Goal: Obtain resource: Download file/media

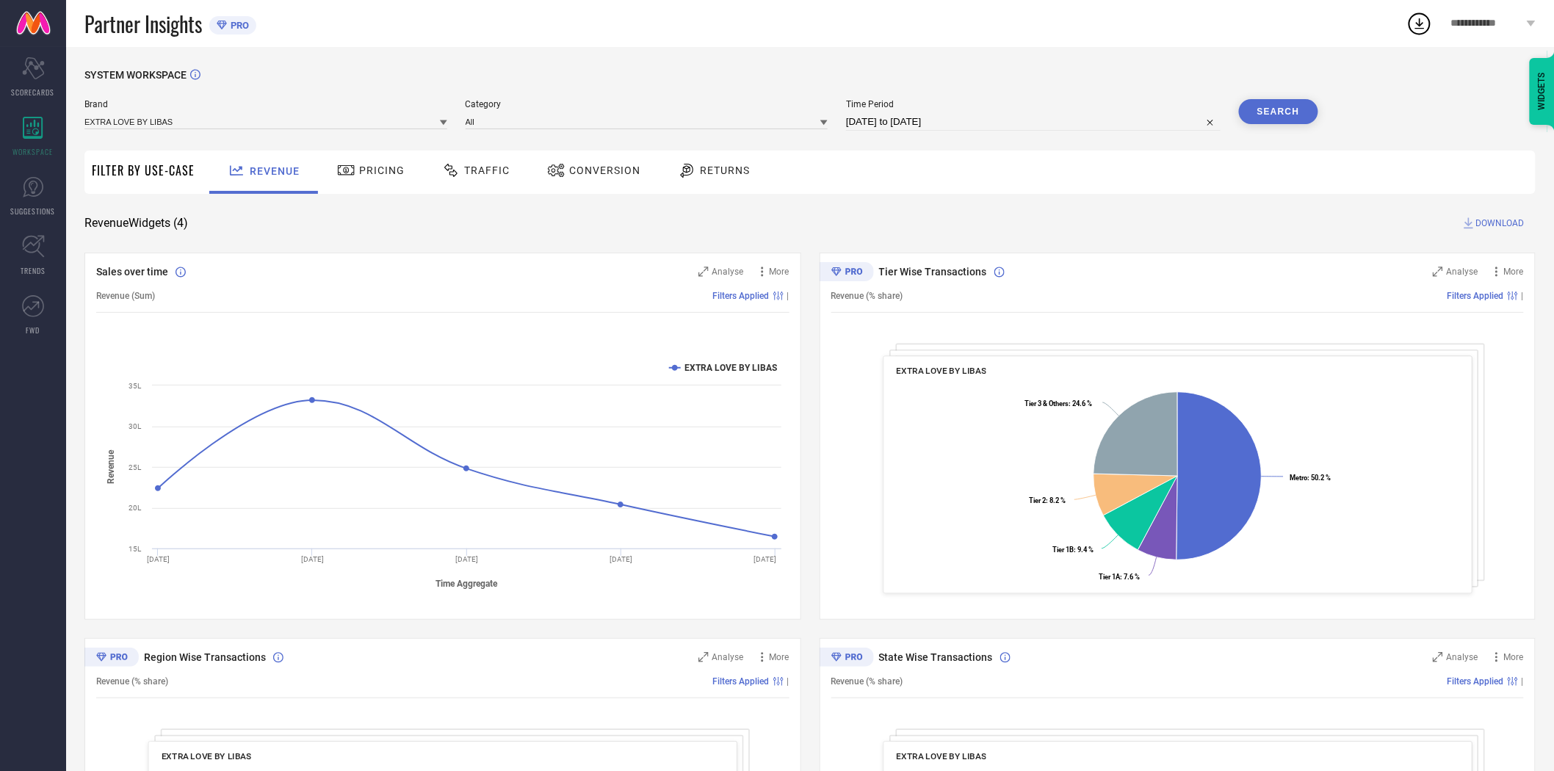
click at [577, 166] on span "Conversion" at bounding box center [604, 171] width 71 height 12
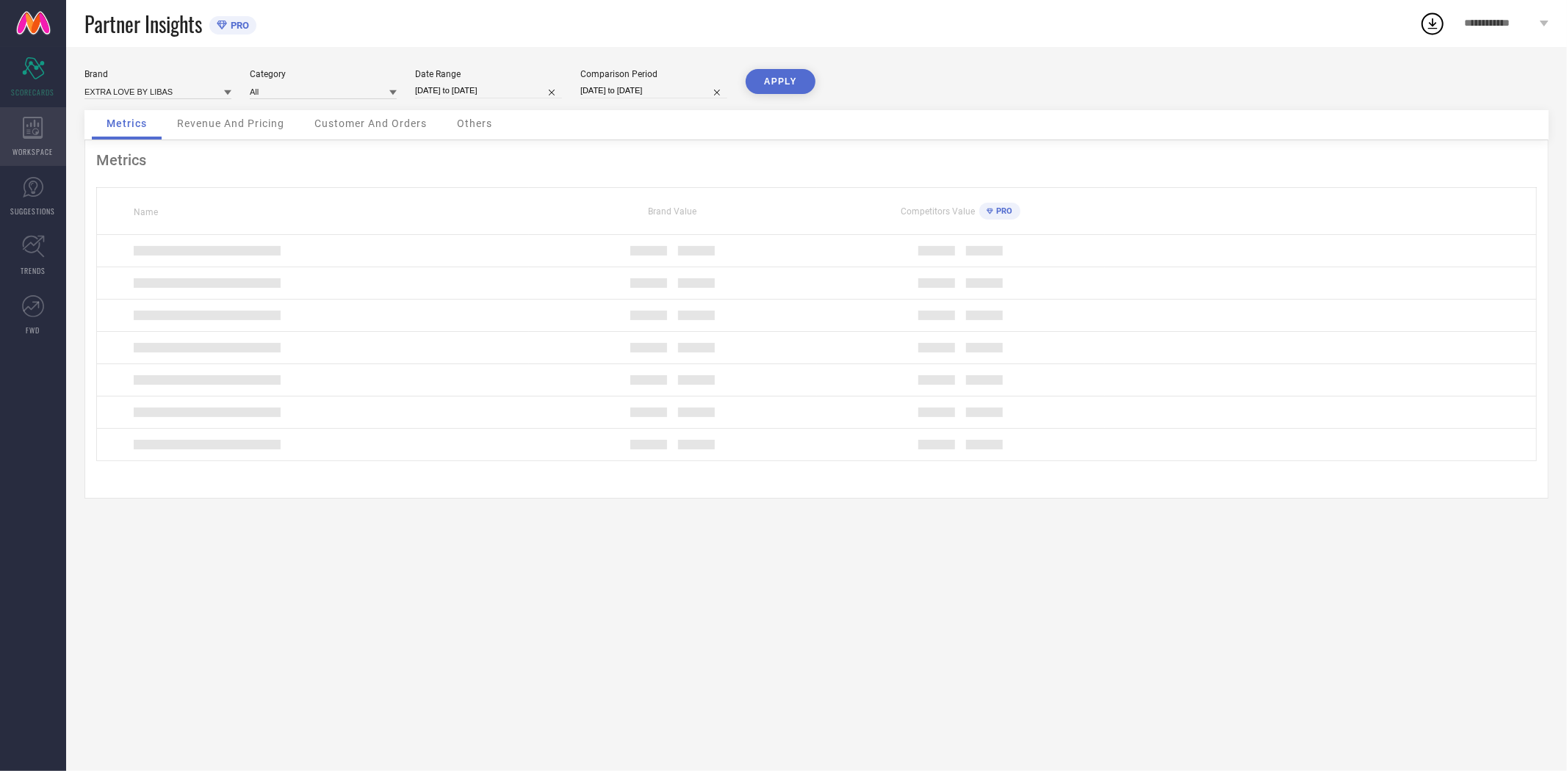
click at [38, 128] on icon at bounding box center [33, 128] width 21 height 22
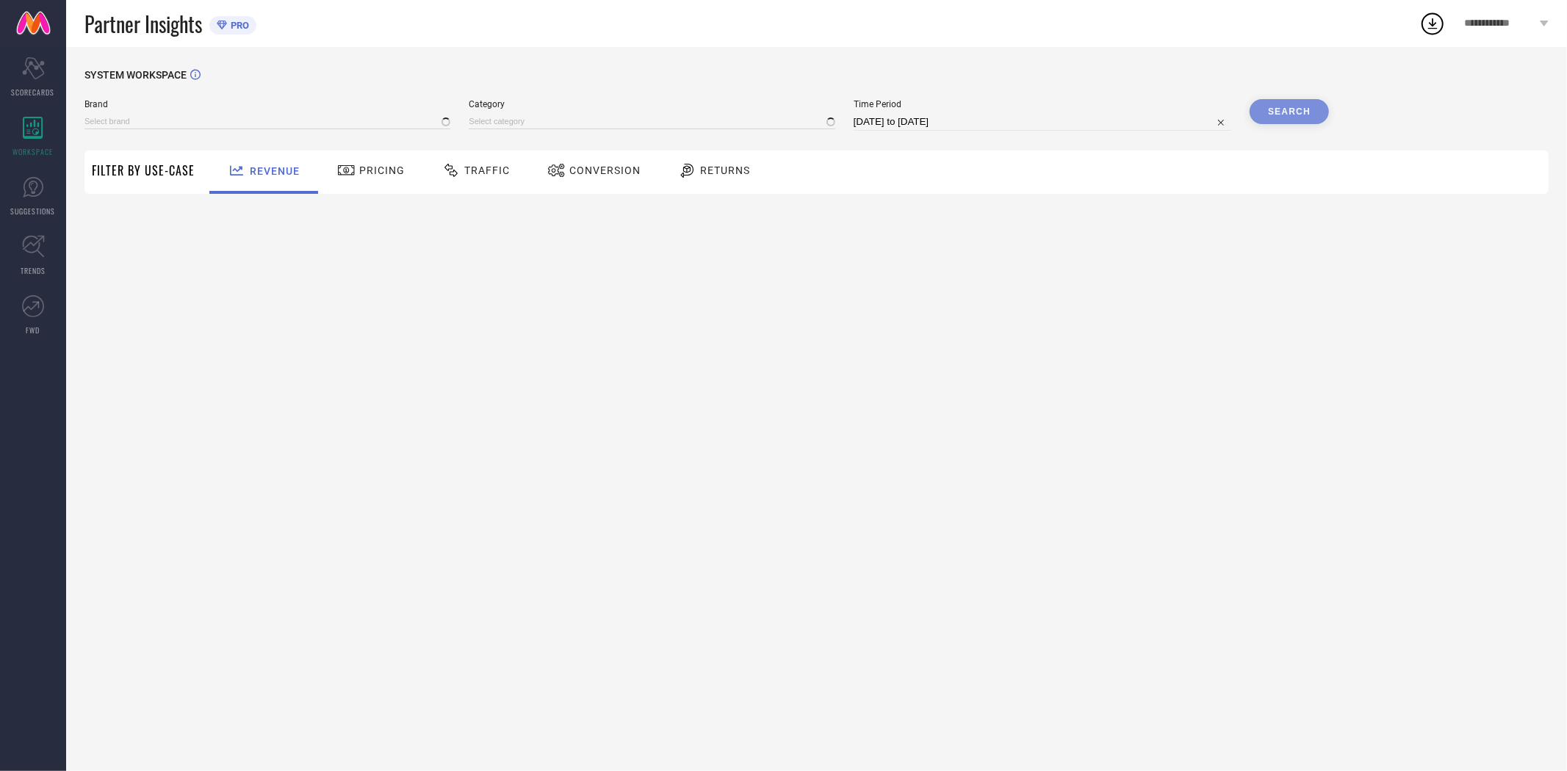
type input "EXTRA LOVE BY LIBAS"
type input "All"
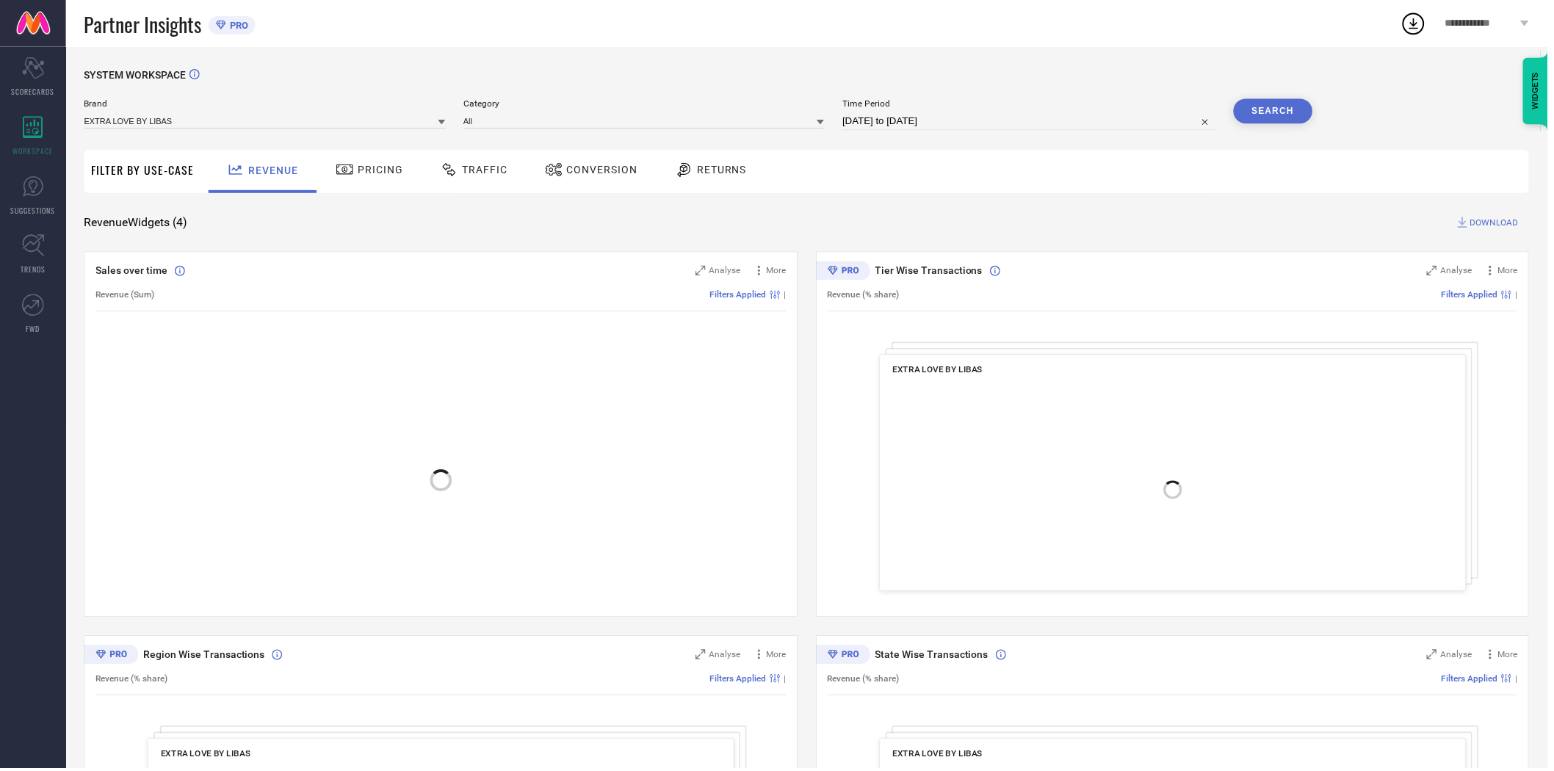
click at [604, 173] on span "Conversion" at bounding box center [604, 171] width 71 height 12
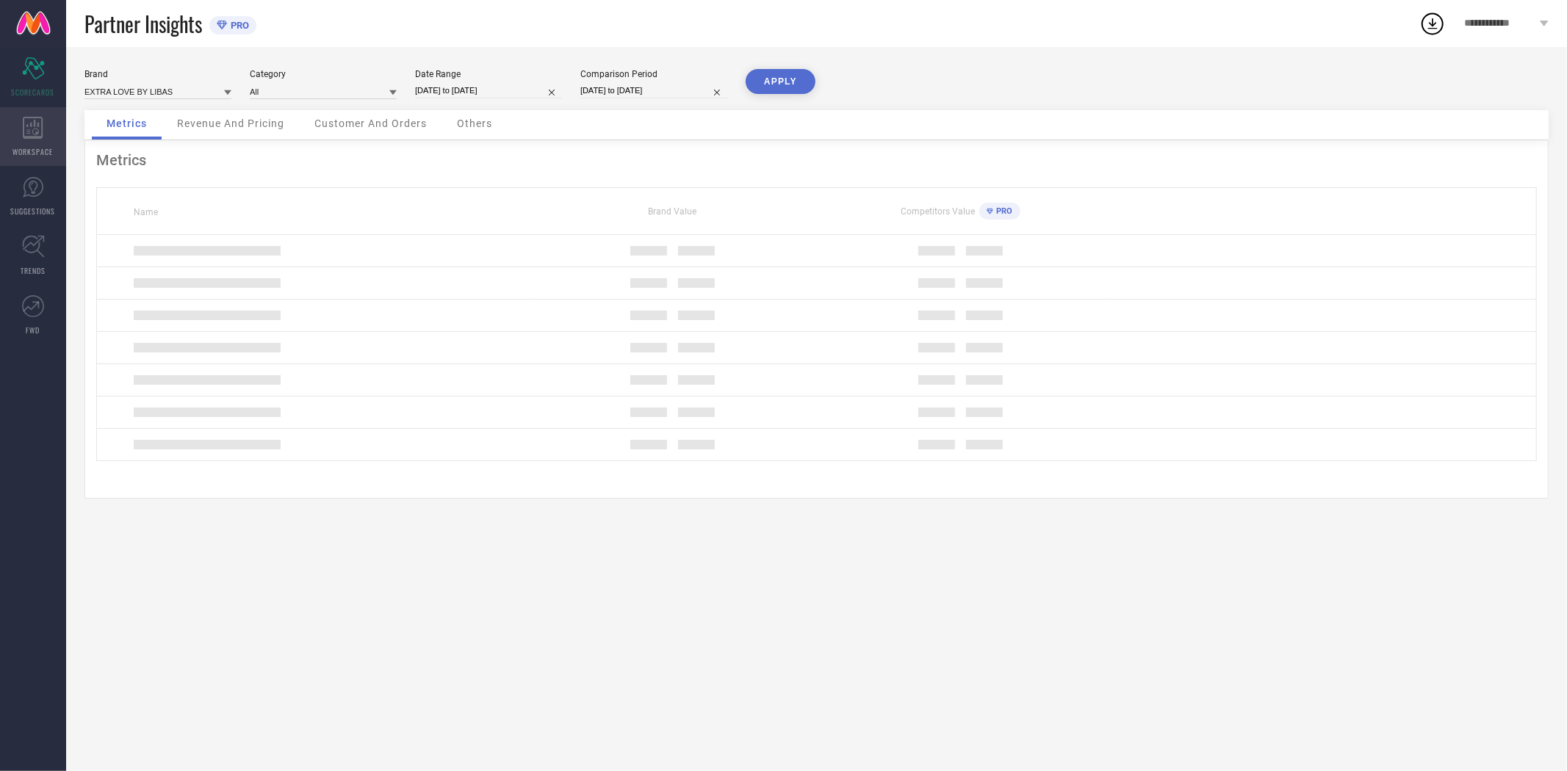
click at [30, 136] on icon at bounding box center [33, 128] width 20 height 22
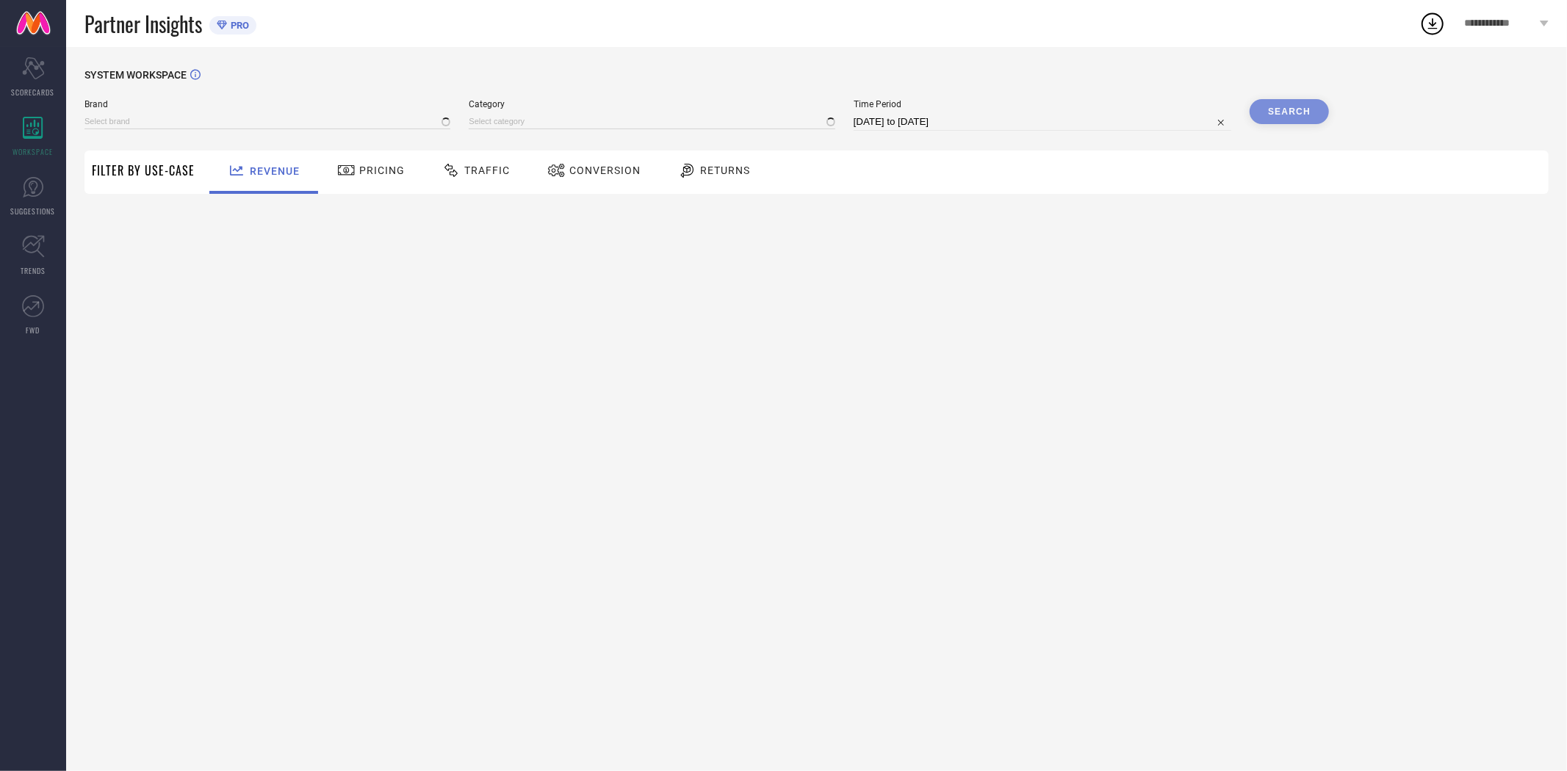
click at [577, 163] on div "Conversion" at bounding box center [594, 170] width 101 height 25
type input "EXTRA LOVE BY LIBAS"
type input "All"
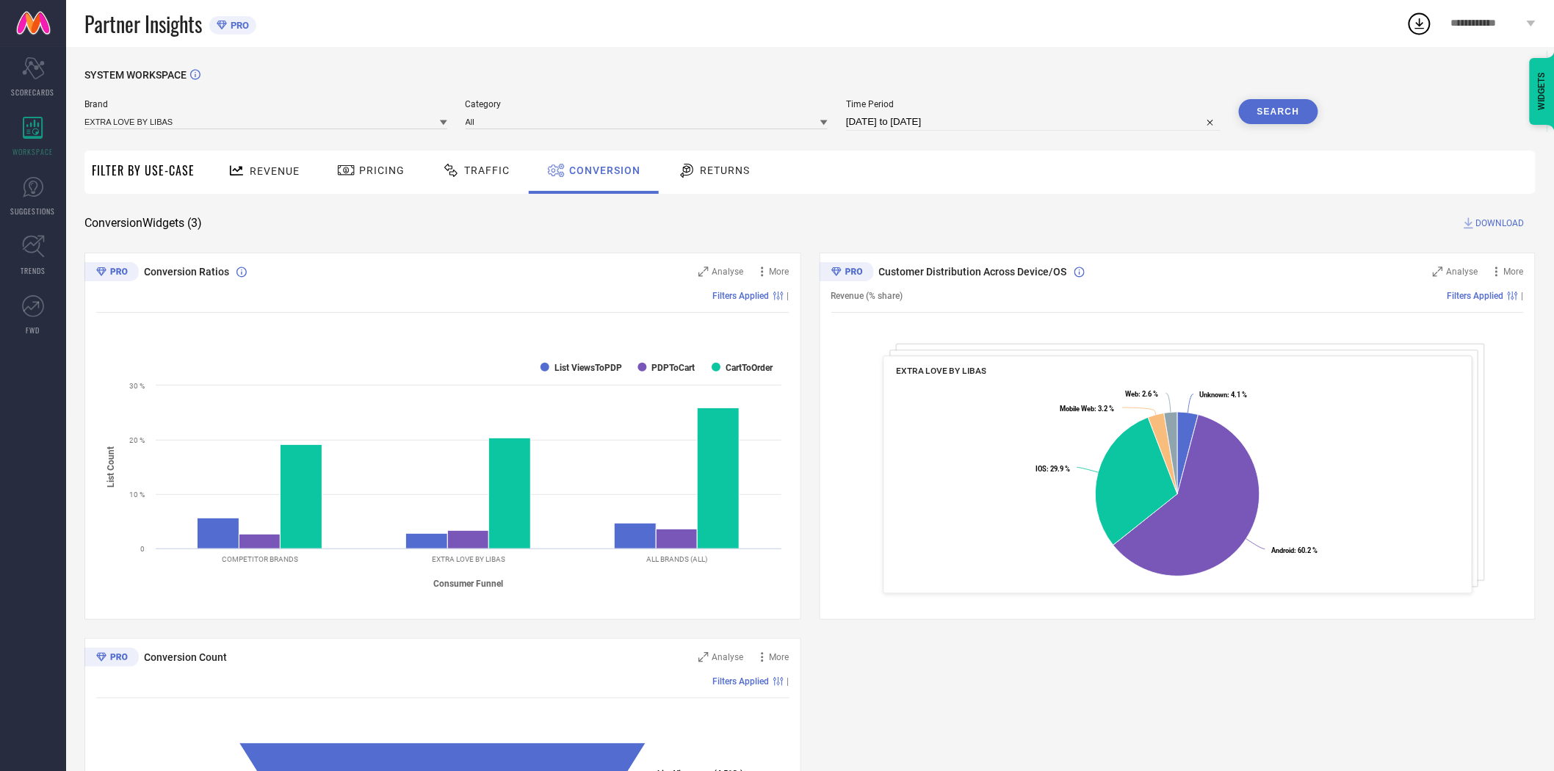
click at [933, 119] on input "[DATE] to [DATE]" at bounding box center [1033, 122] width 375 height 18
select select "6"
select select "2025"
select select "7"
select select "2025"
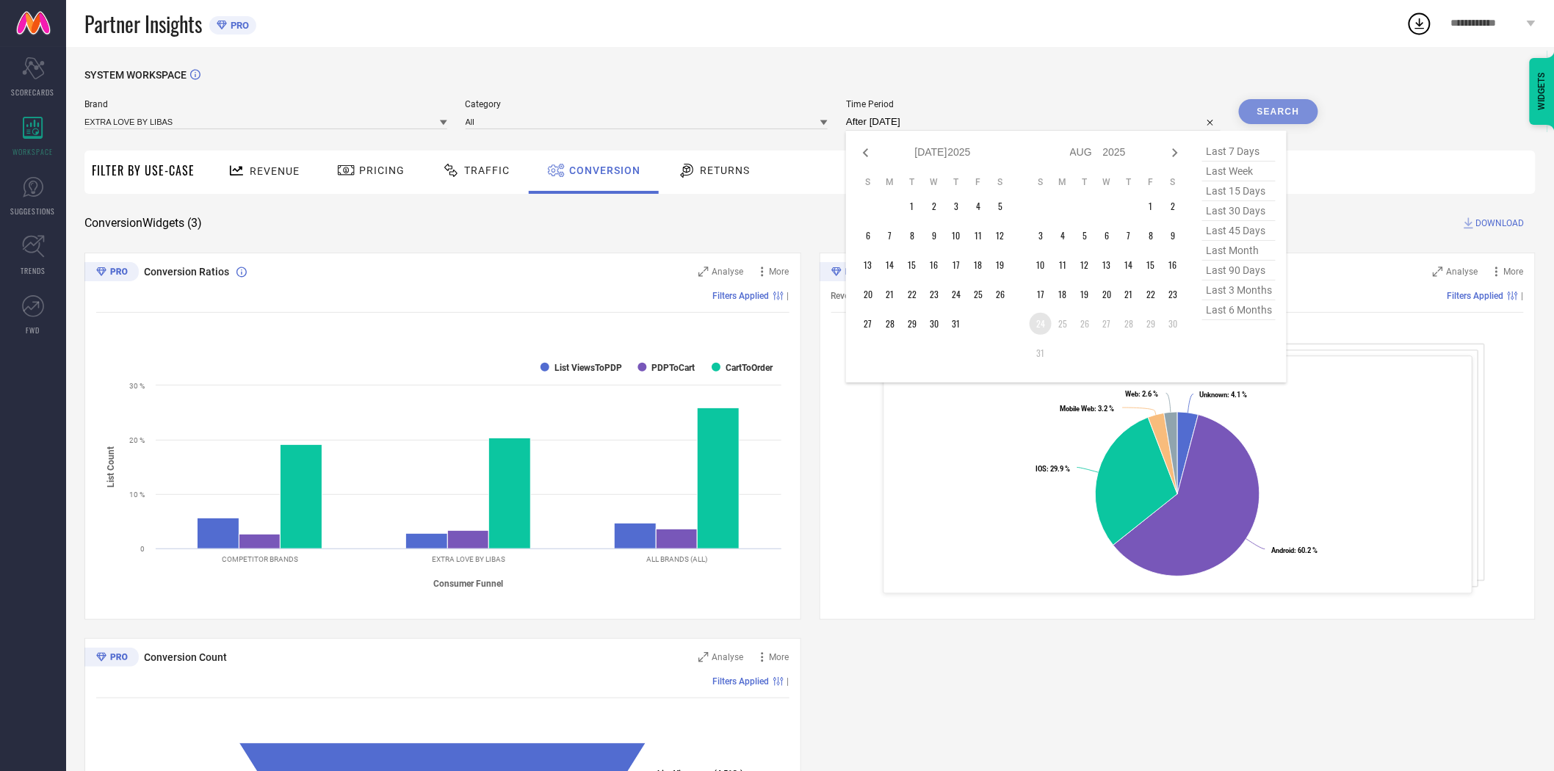
click at [1043, 331] on td "24" at bounding box center [1041, 324] width 22 height 22
type input "[DATE] to [DATE]"
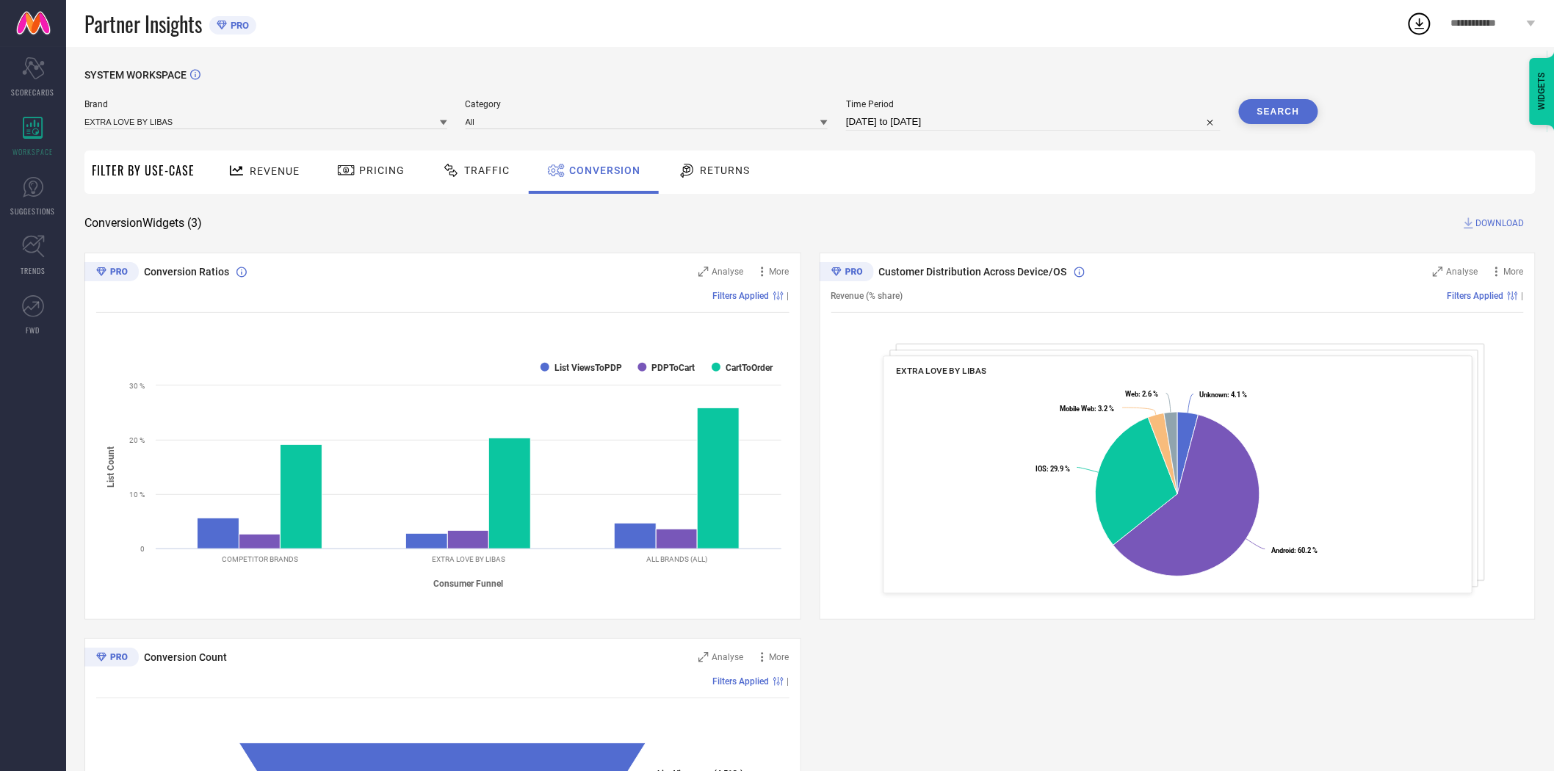
click at [1278, 110] on button "Search" at bounding box center [1278, 111] width 79 height 25
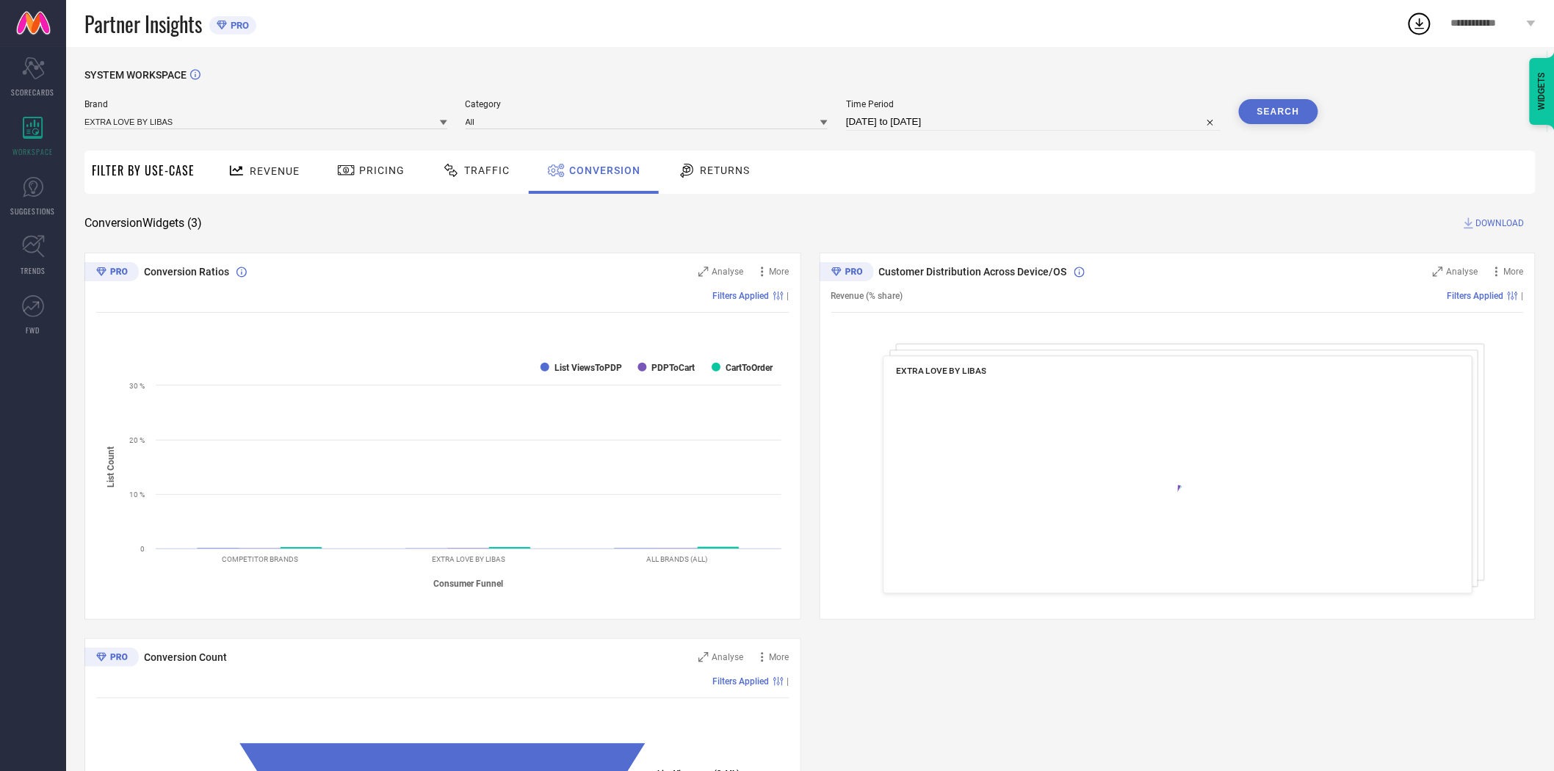
click at [1507, 219] on span "DOWNLOAD" at bounding box center [1500, 223] width 48 height 15
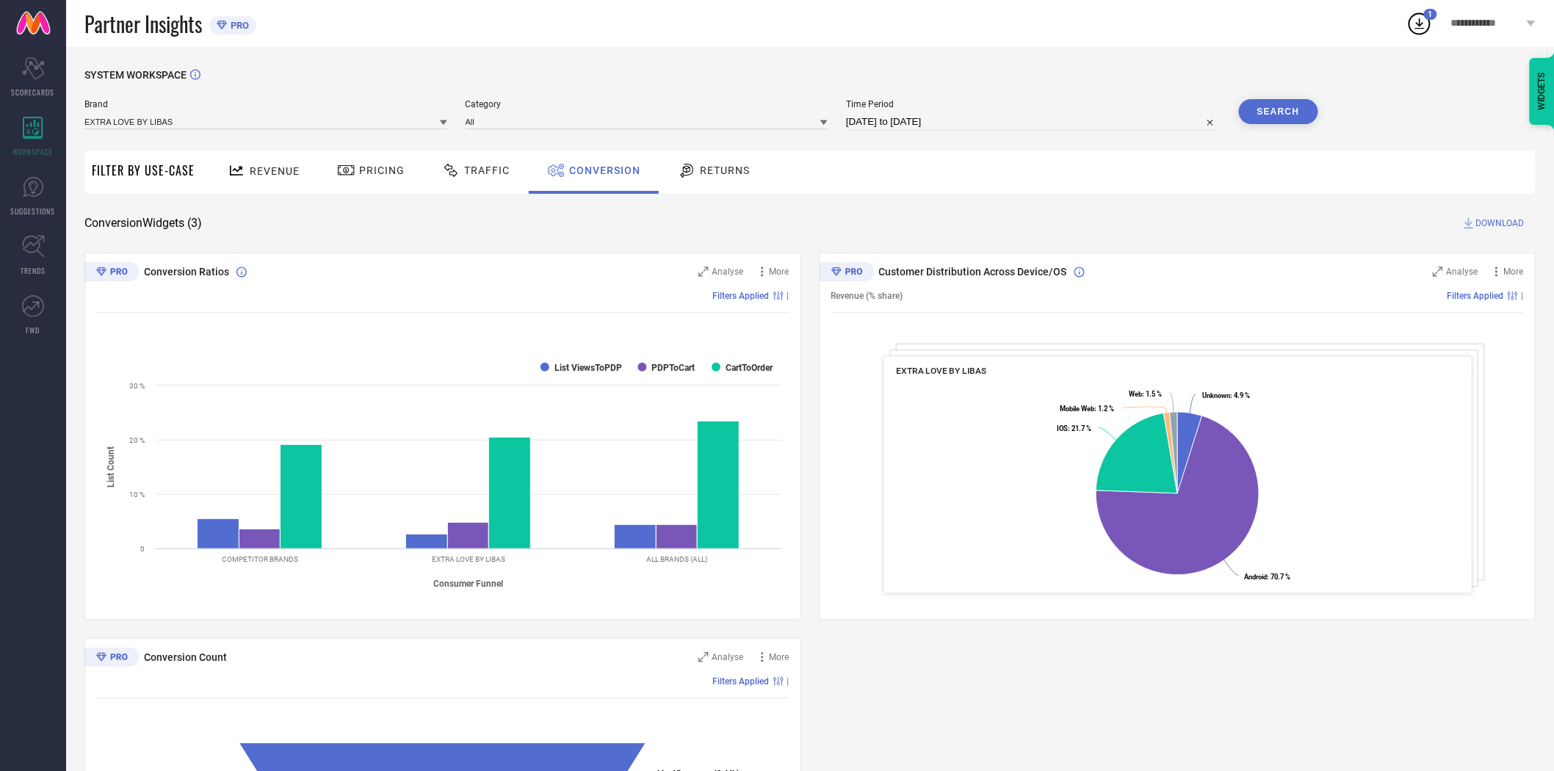
click at [443, 123] on icon at bounding box center [443, 122] width 7 height 5
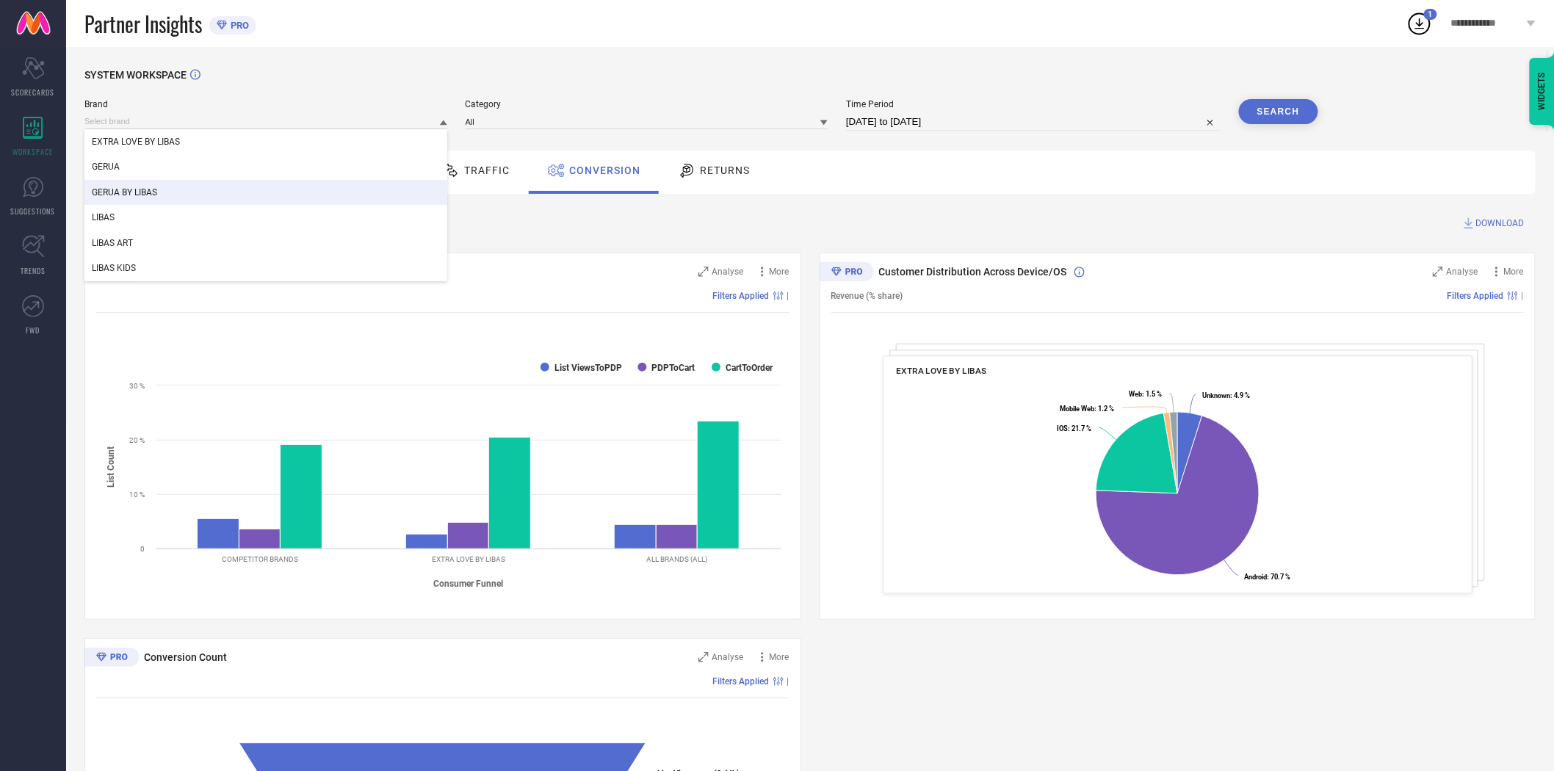
drag, startPoint x: 342, startPoint y: 189, endPoint x: 399, endPoint y: 162, distance: 63.4
click at [342, 189] on div "GERUA BY LIBAS" at bounding box center [265, 192] width 363 height 25
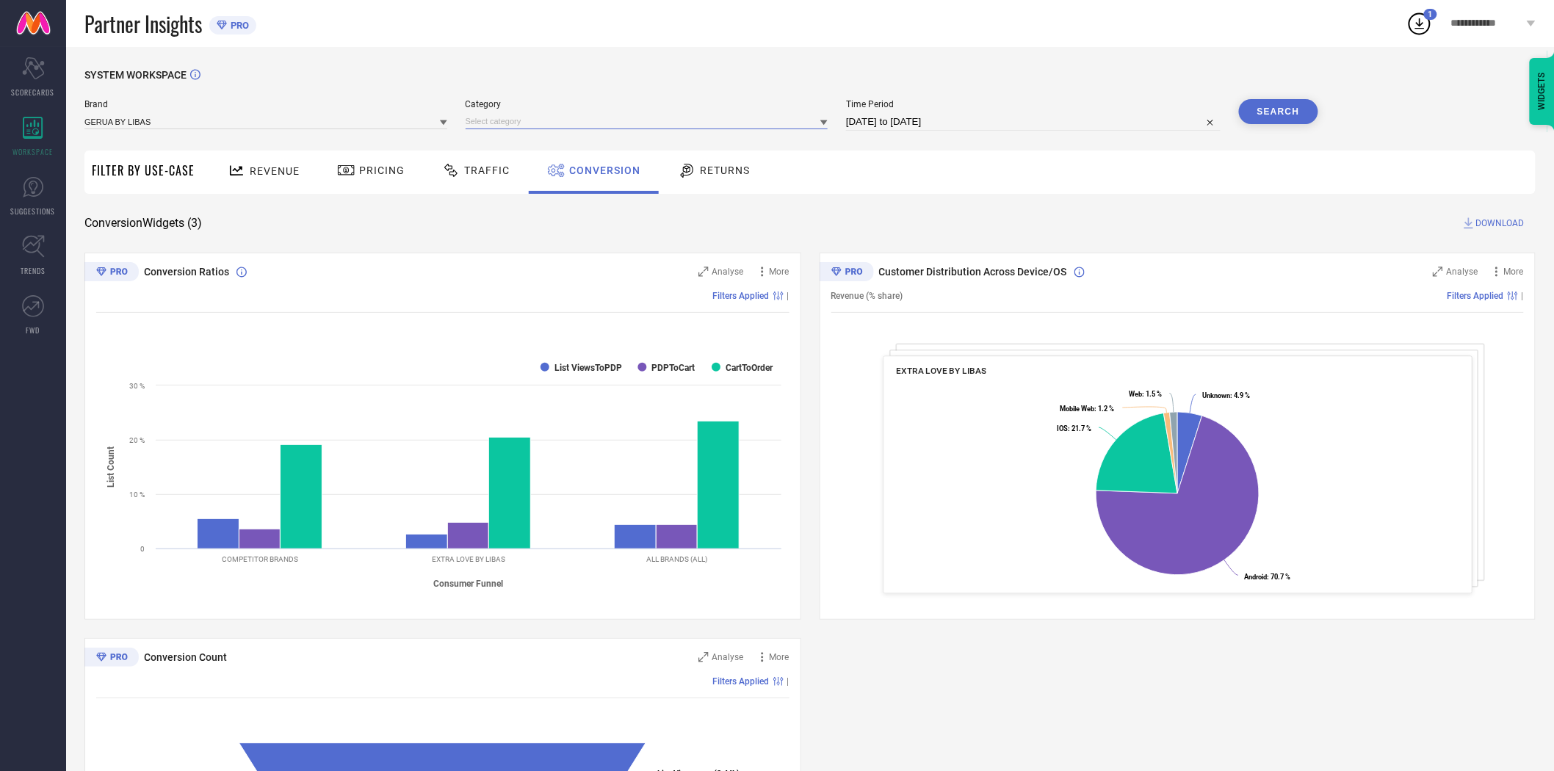
click at [492, 126] on input at bounding box center [647, 121] width 363 height 15
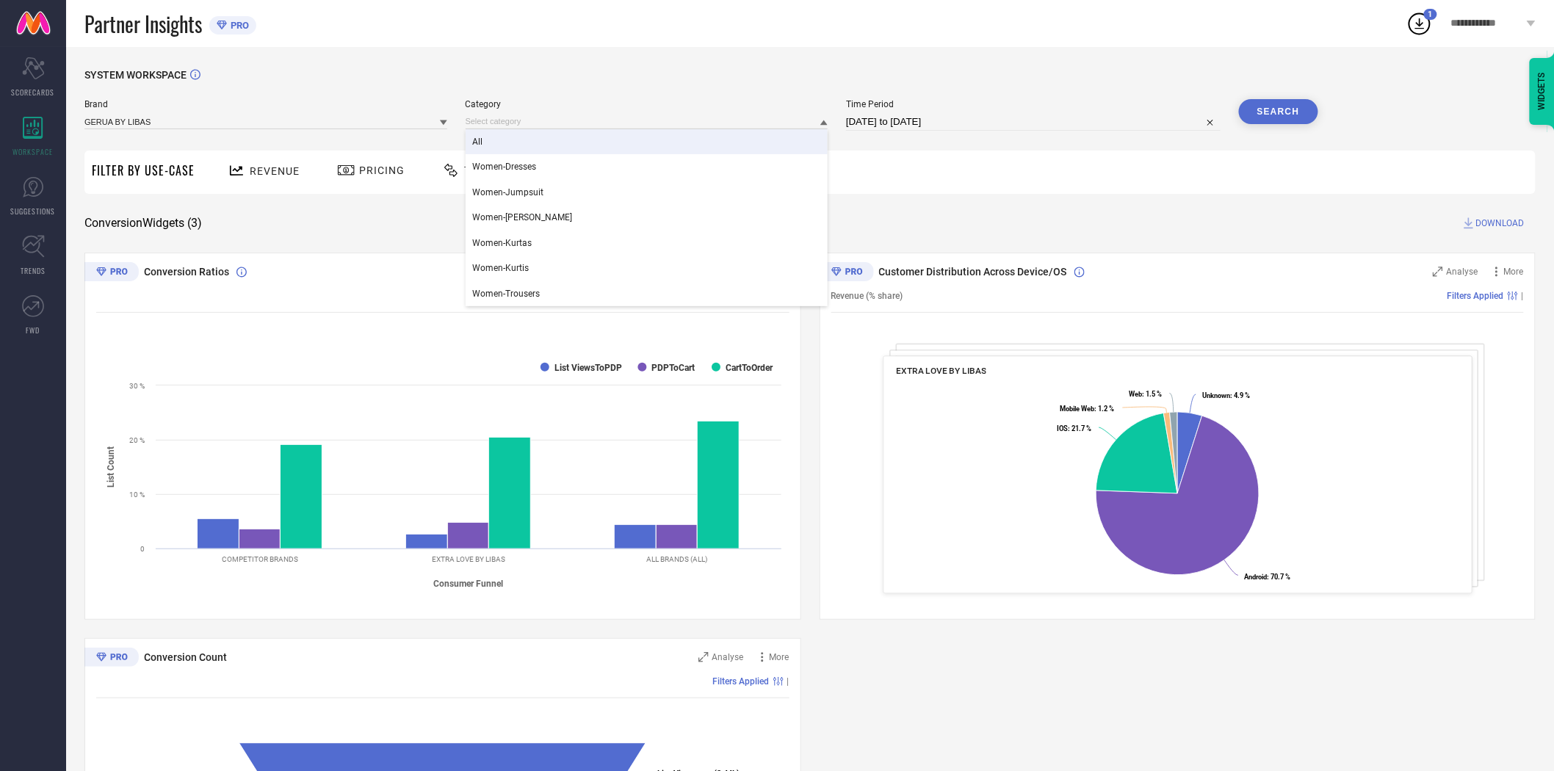
click at [497, 143] on div "All" at bounding box center [647, 141] width 363 height 25
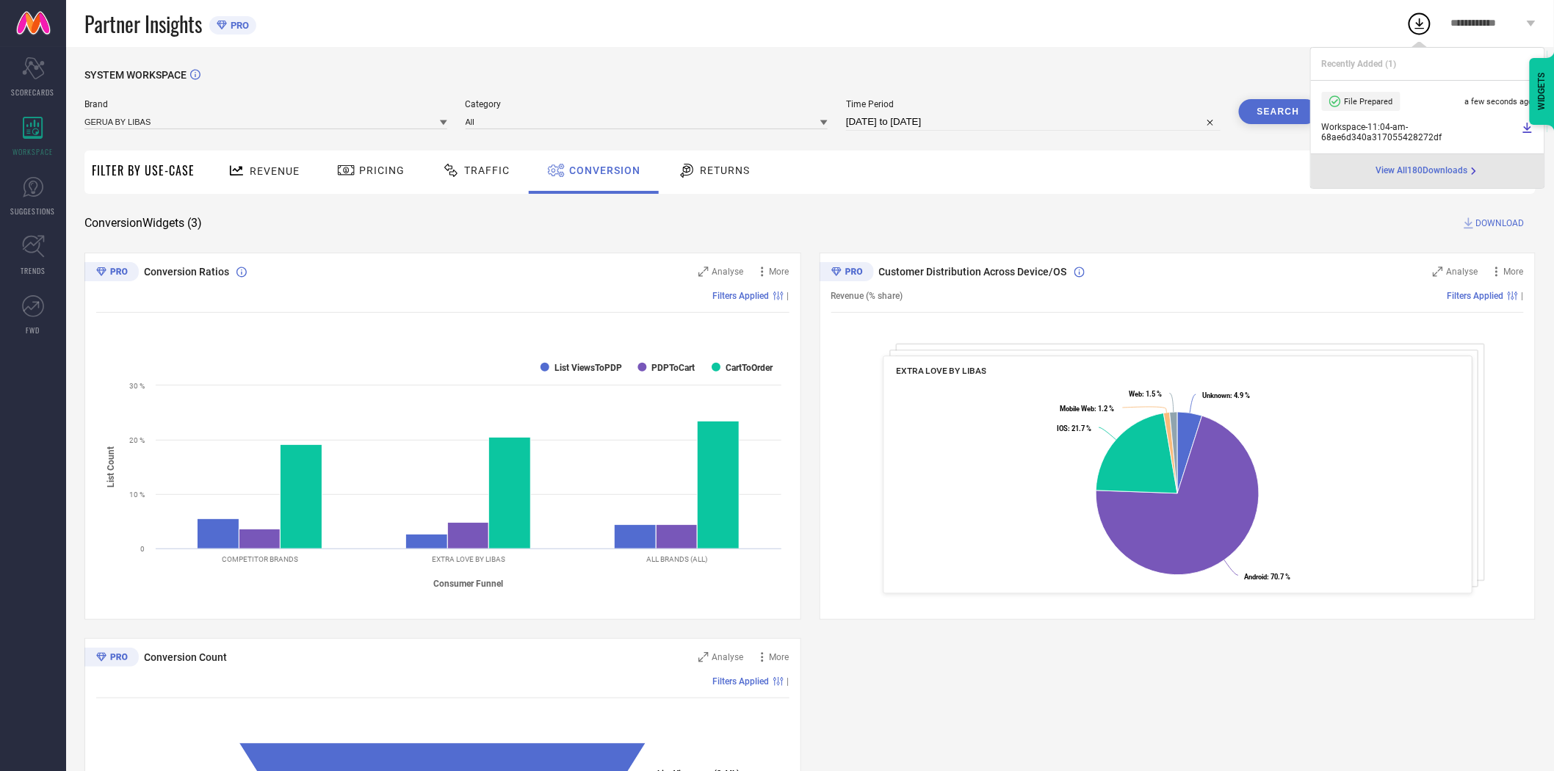
click at [1268, 118] on button "Search" at bounding box center [1278, 111] width 79 height 25
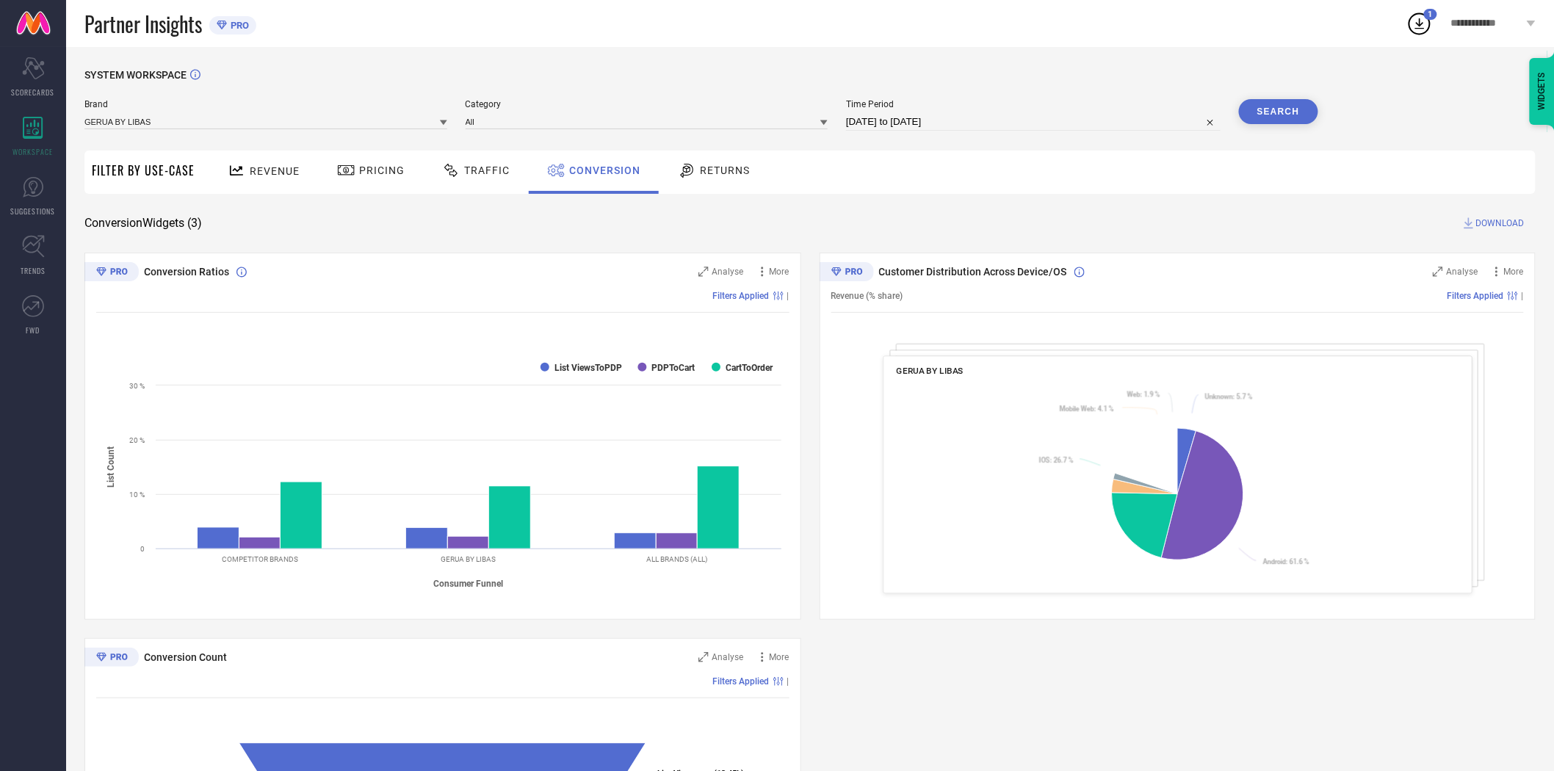
click at [1495, 223] on span "DOWNLOAD" at bounding box center [1500, 223] width 48 height 15
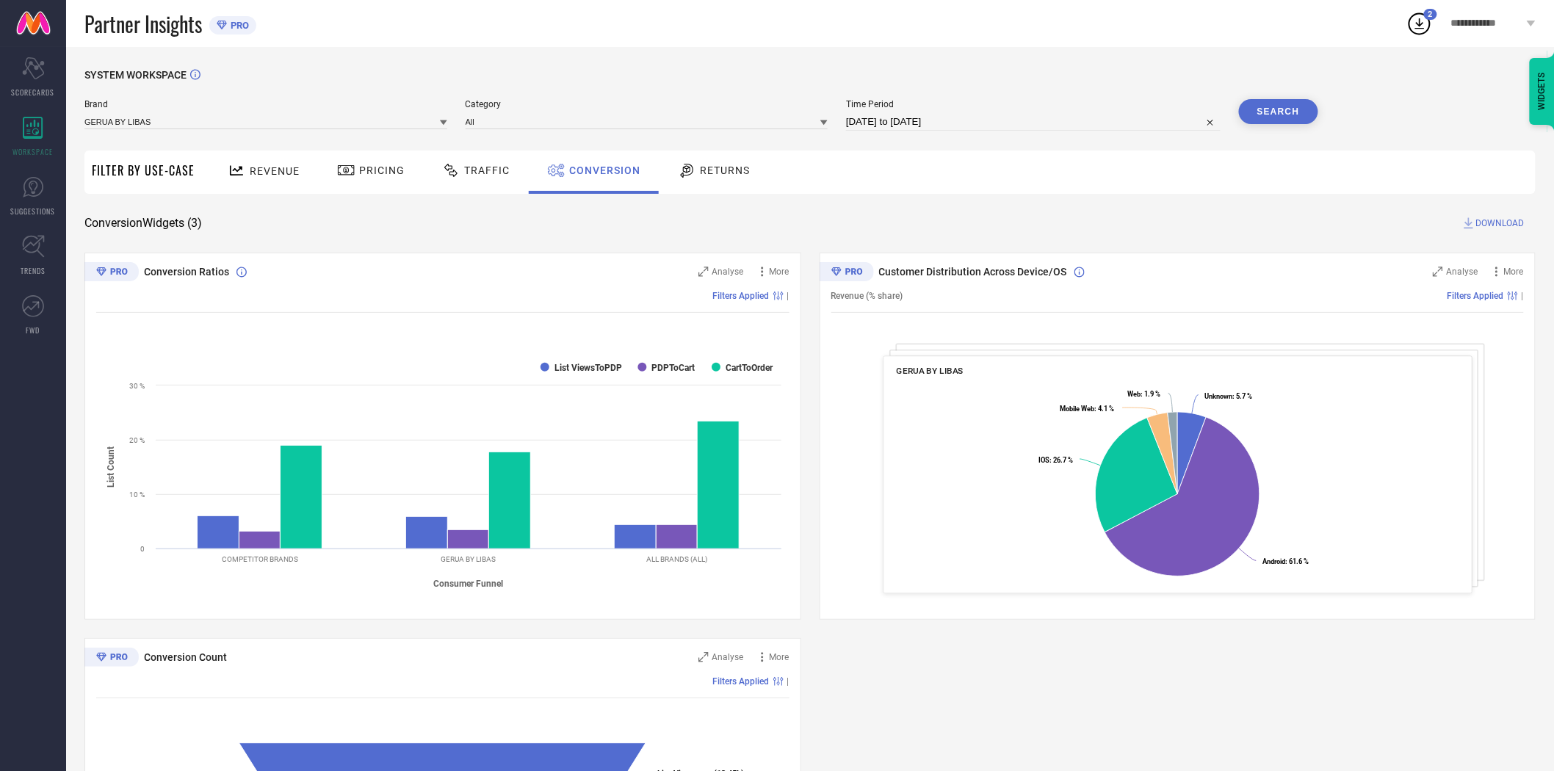
click at [444, 120] on icon at bounding box center [443, 122] width 7 height 7
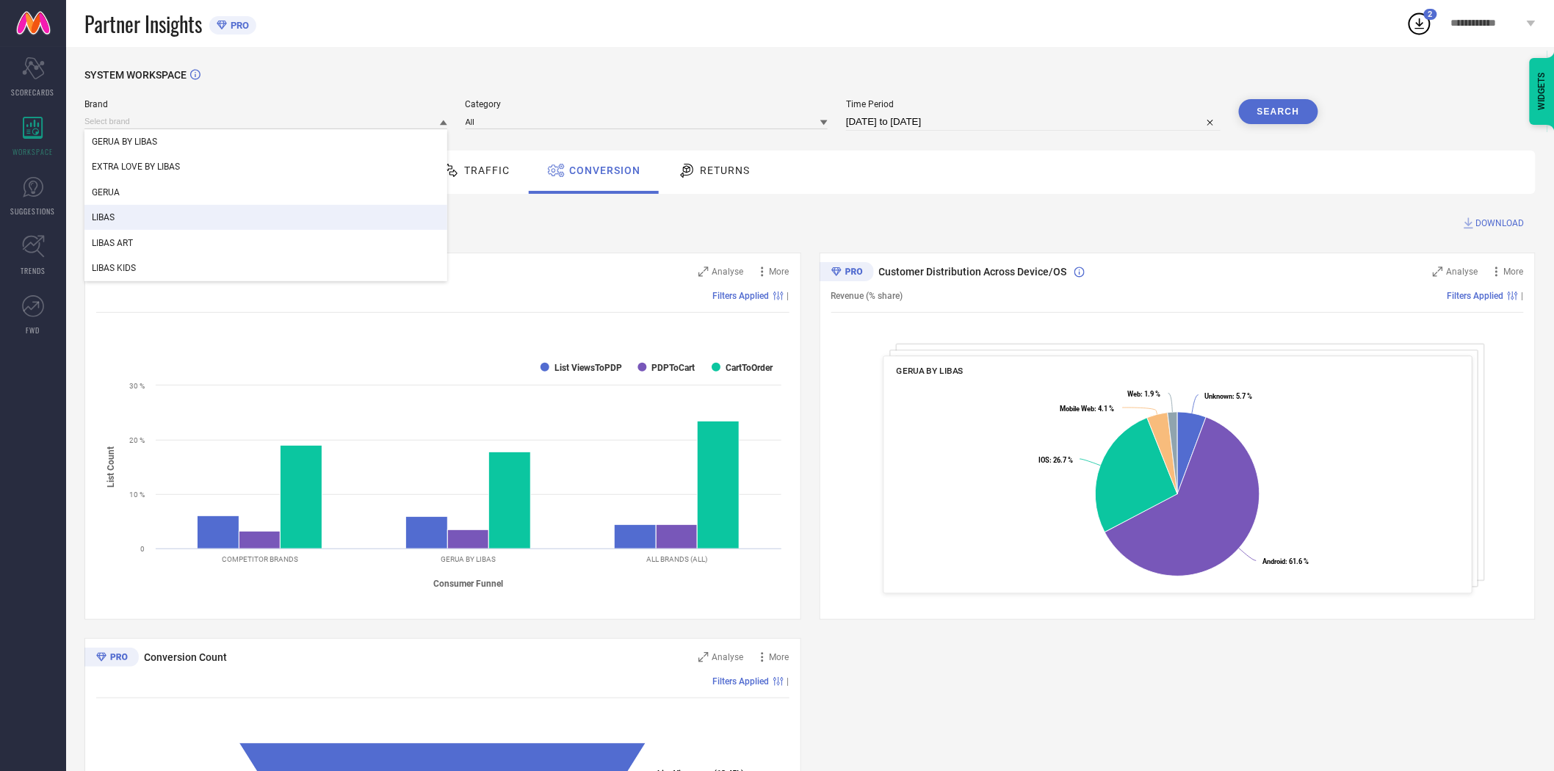
click at [275, 217] on div "LIBAS" at bounding box center [265, 217] width 363 height 25
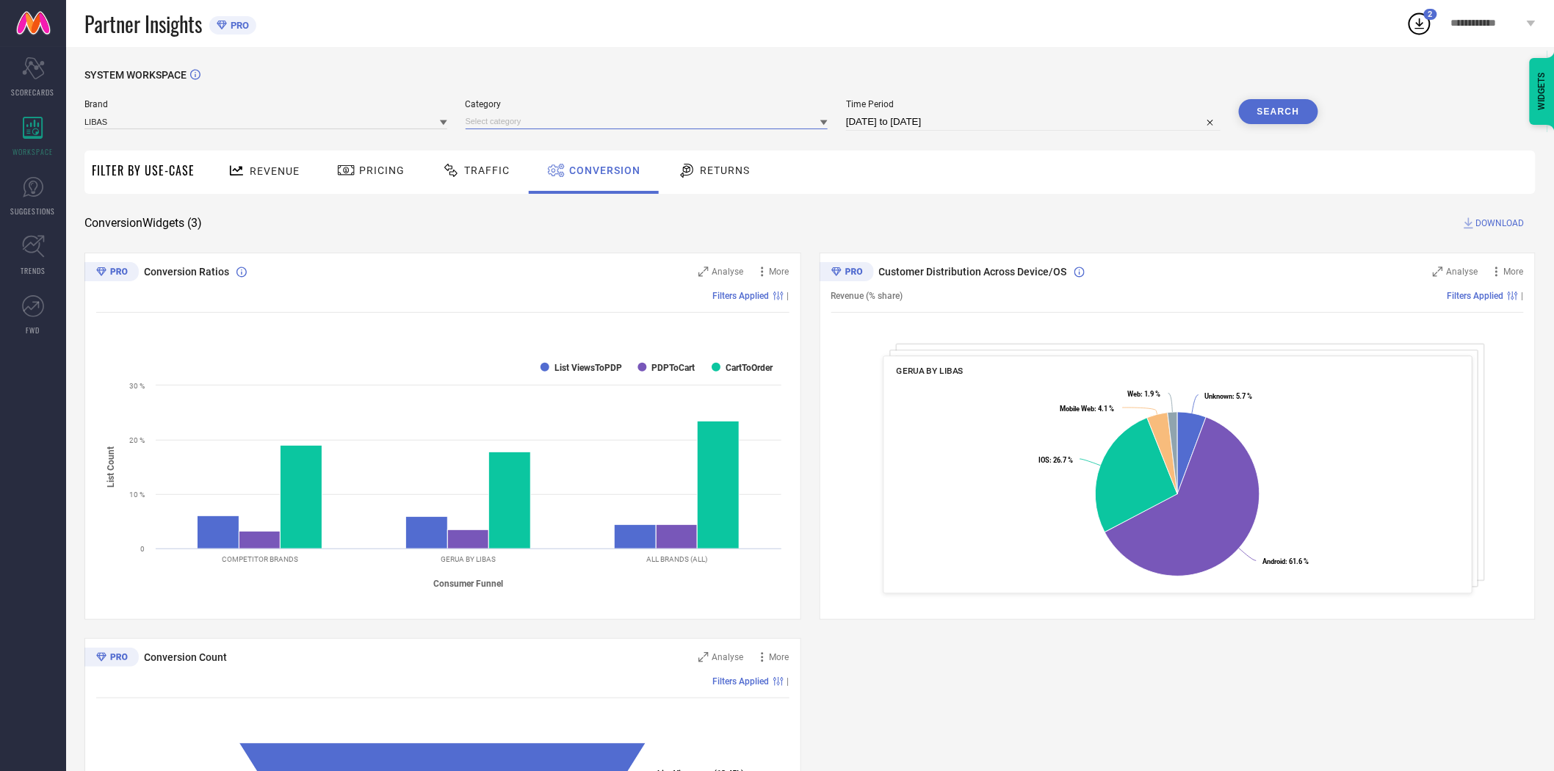
click at [515, 126] on input at bounding box center [647, 121] width 363 height 15
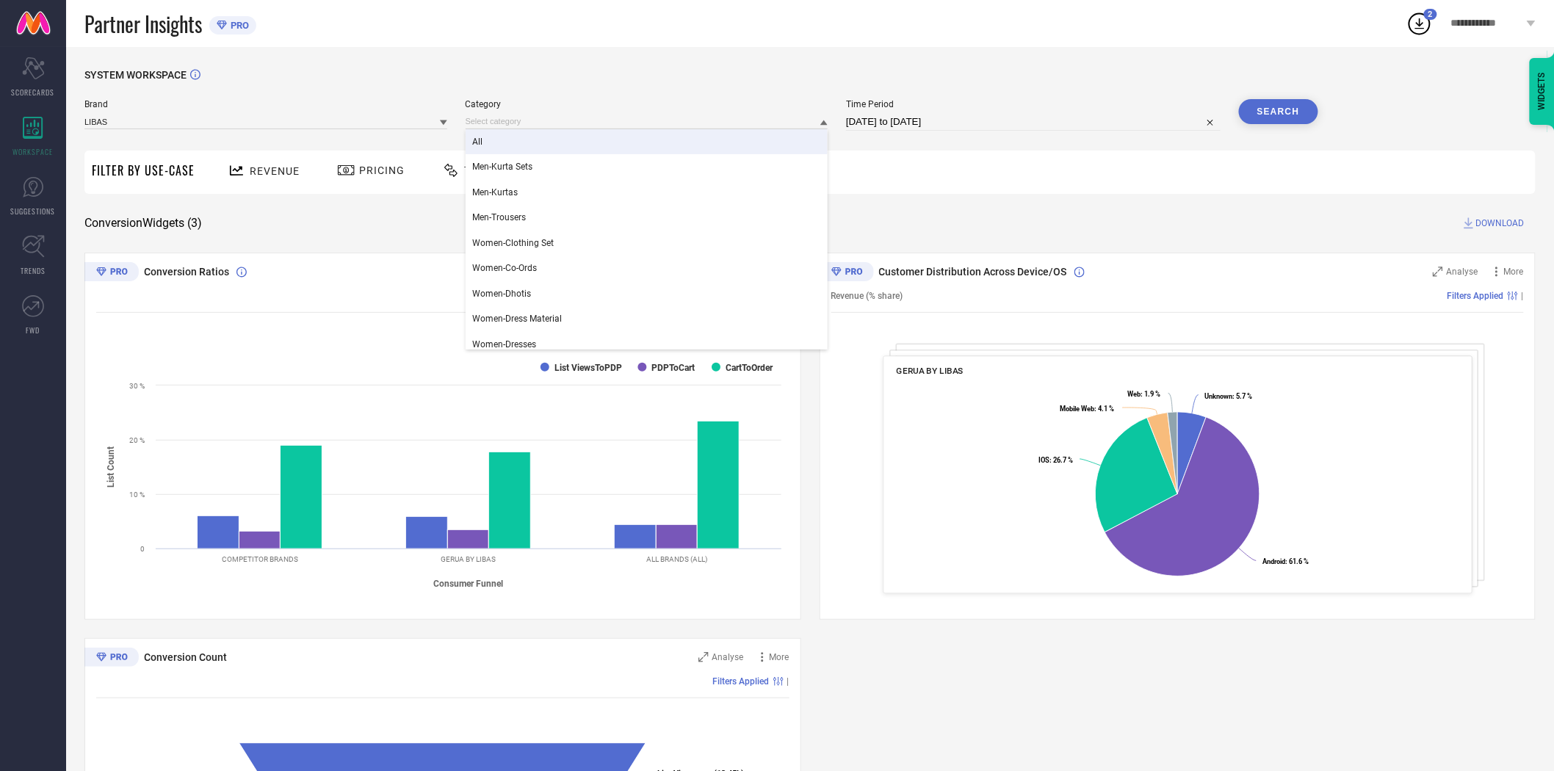
click at [517, 145] on div "All" at bounding box center [647, 141] width 363 height 25
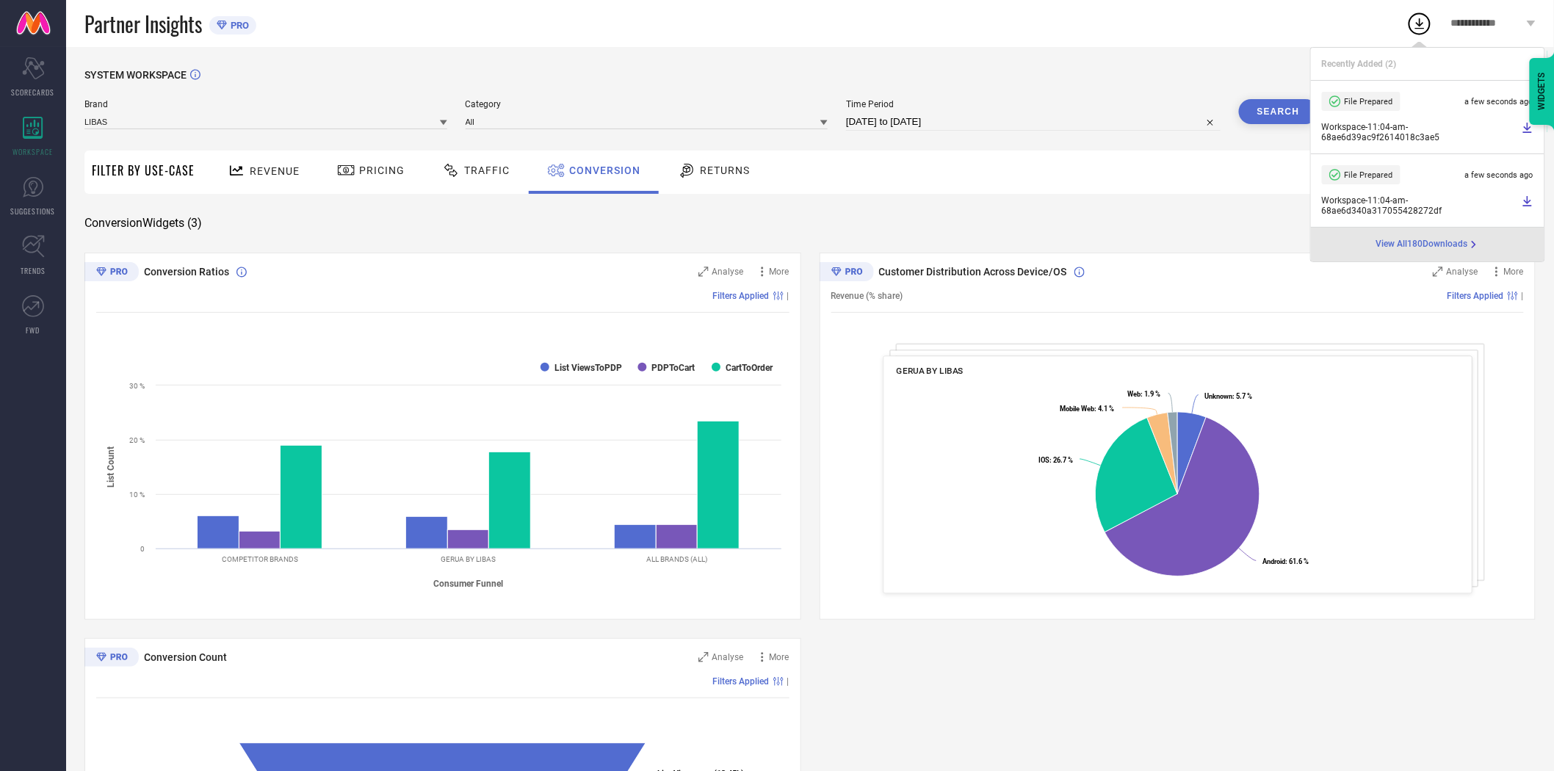
click at [1276, 120] on button "Search" at bounding box center [1278, 111] width 79 height 25
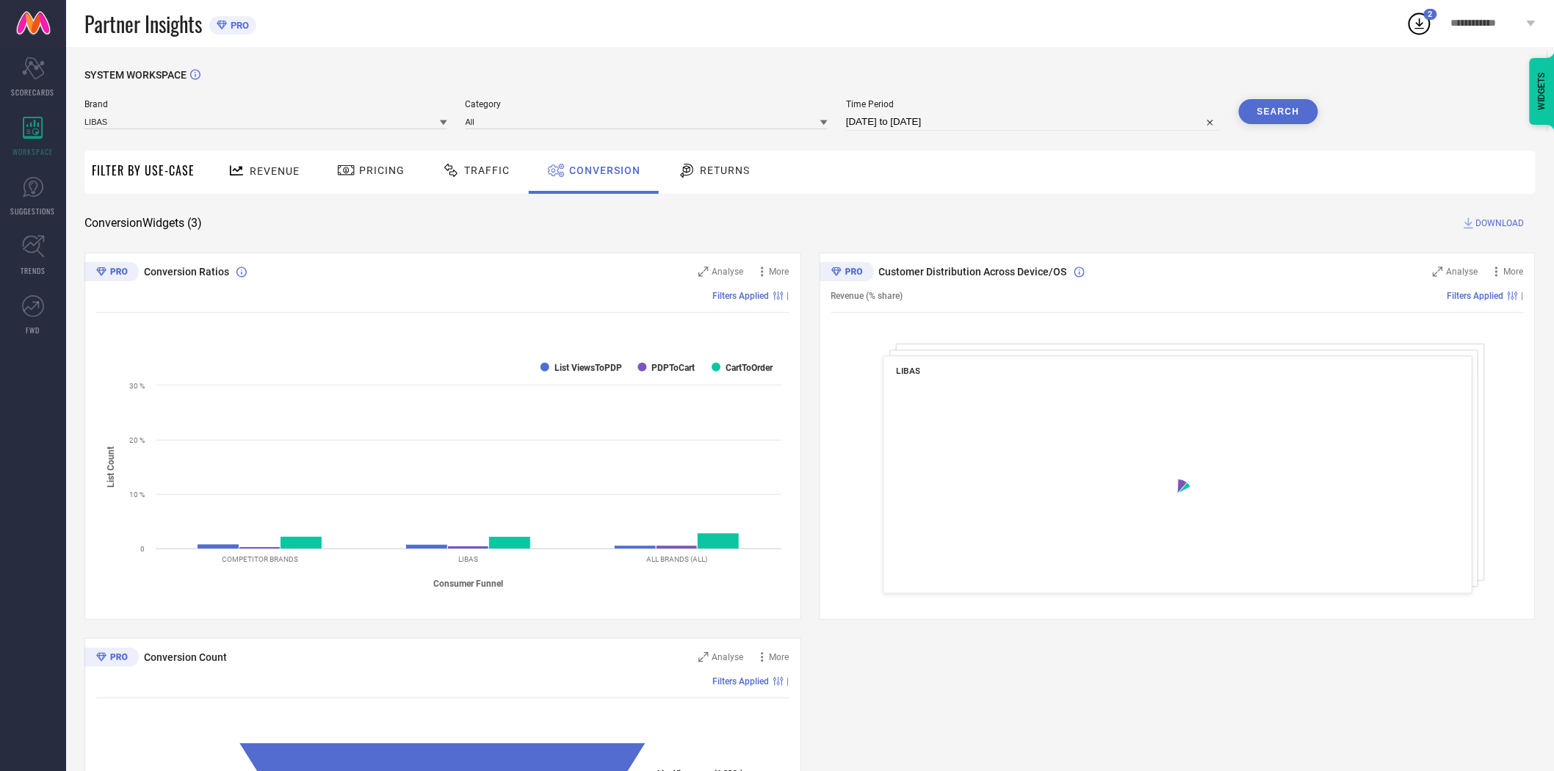
click at [1493, 223] on span "DOWNLOAD" at bounding box center [1500, 223] width 48 height 15
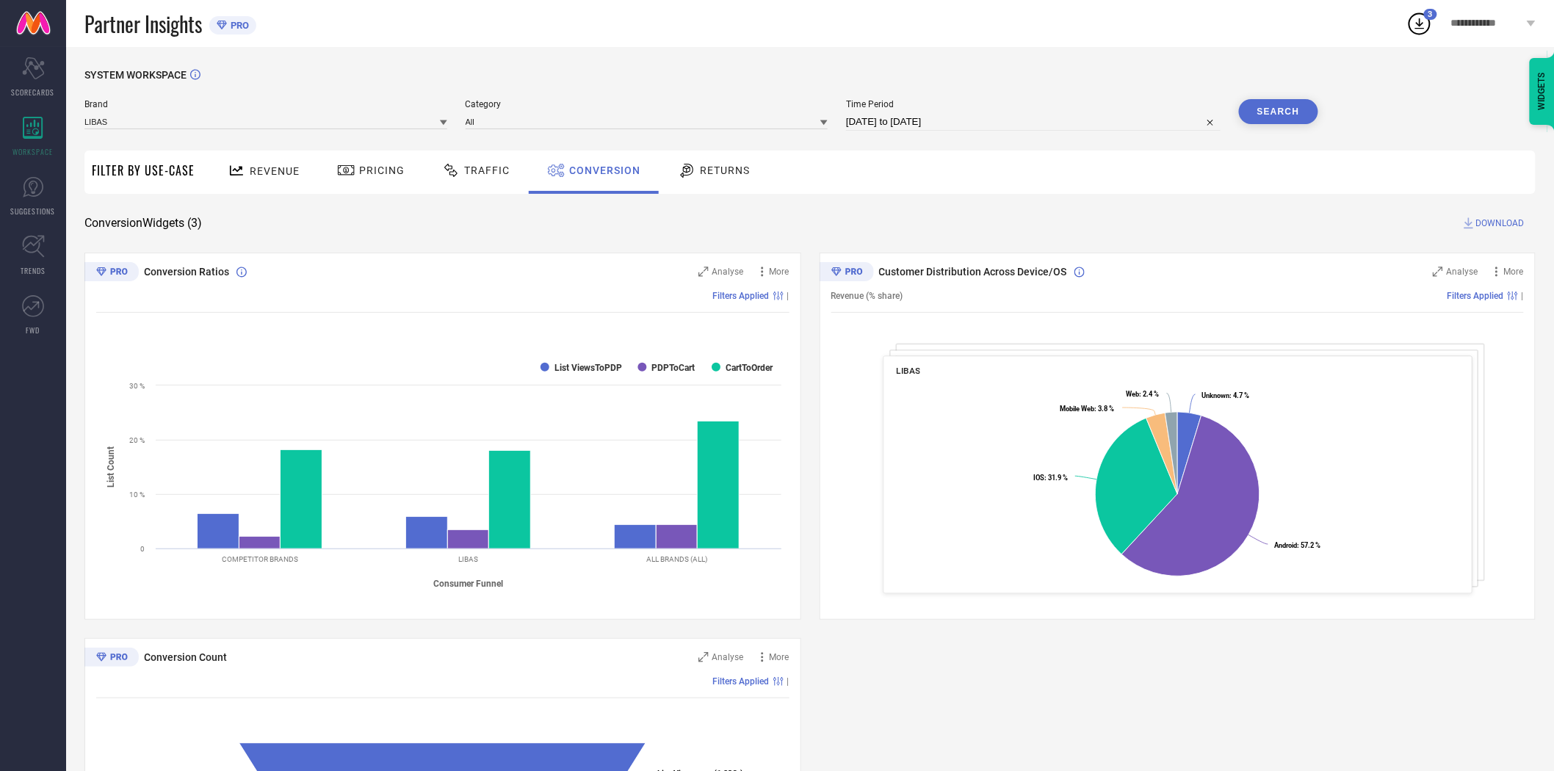
click at [442, 123] on icon at bounding box center [443, 122] width 7 height 7
click at [373, 241] on div "LIBAS ART" at bounding box center [265, 243] width 363 height 25
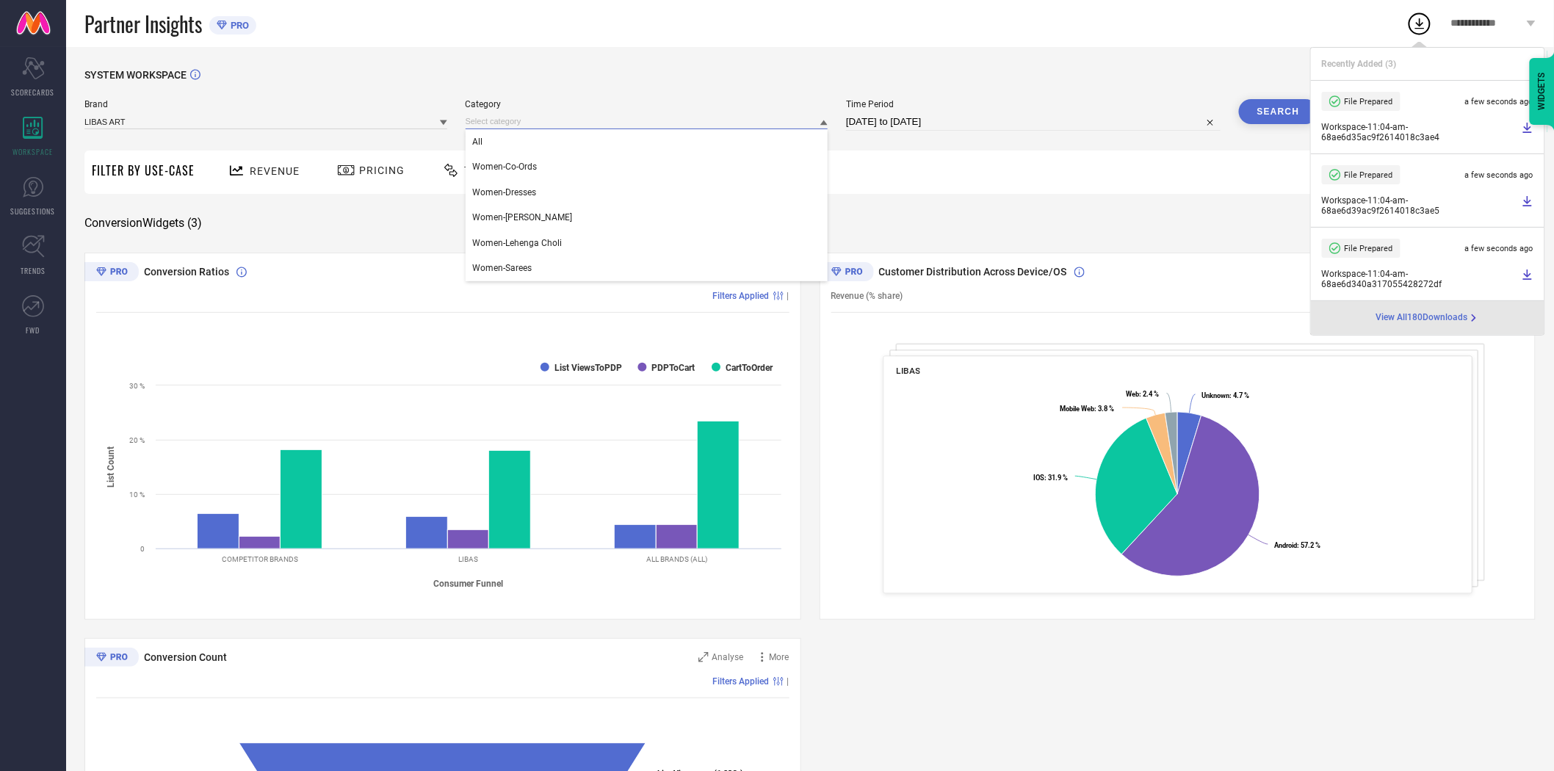
click at [527, 123] on input at bounding box center [647, 121] width 363 height 15
click at [519, 143] on div "All" at bounding box center [647, 141] width 363 height 25
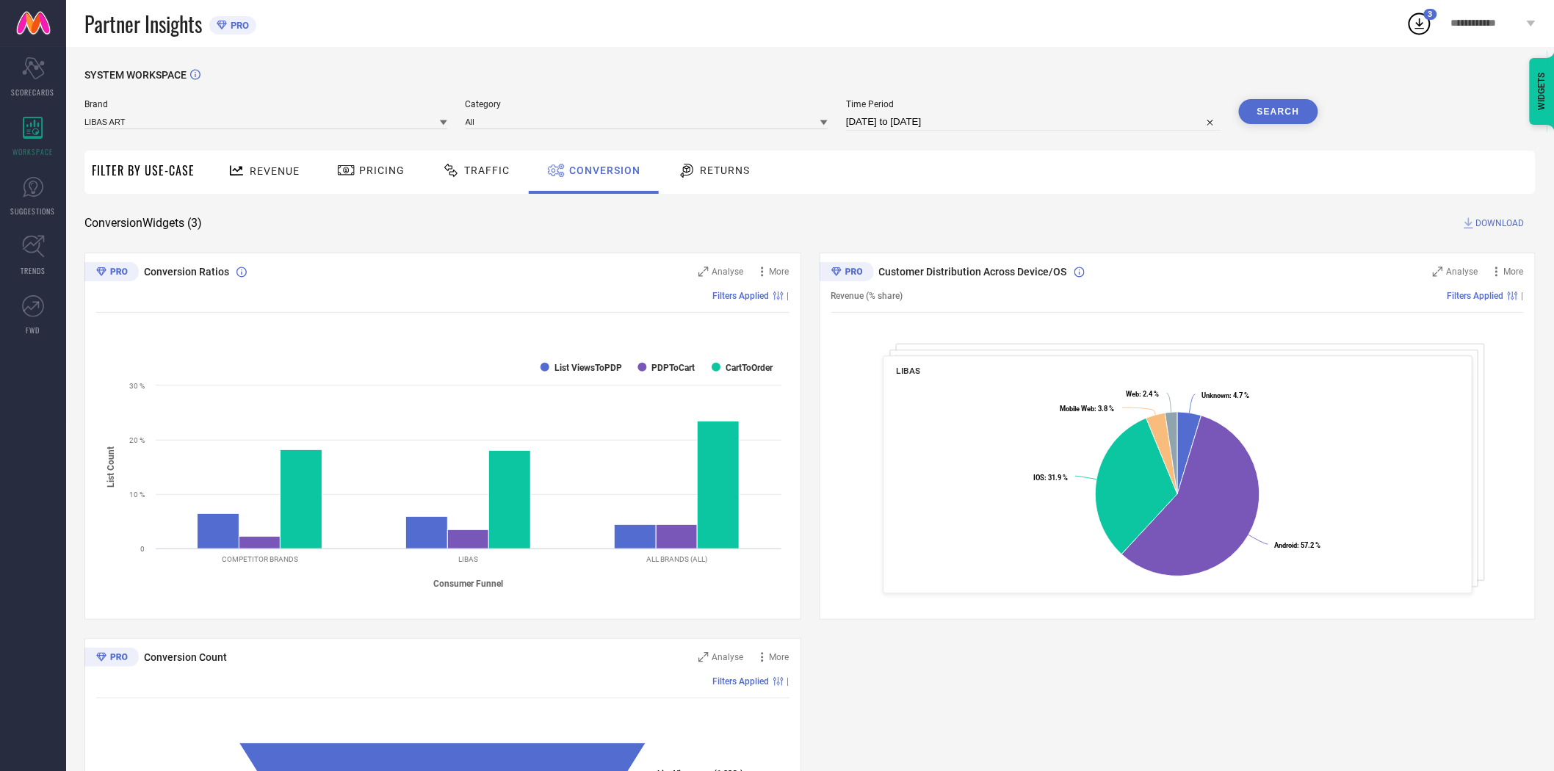
click at [1284, 109] on button "Search" at bounding box center [1278, 111] width 79 height 25
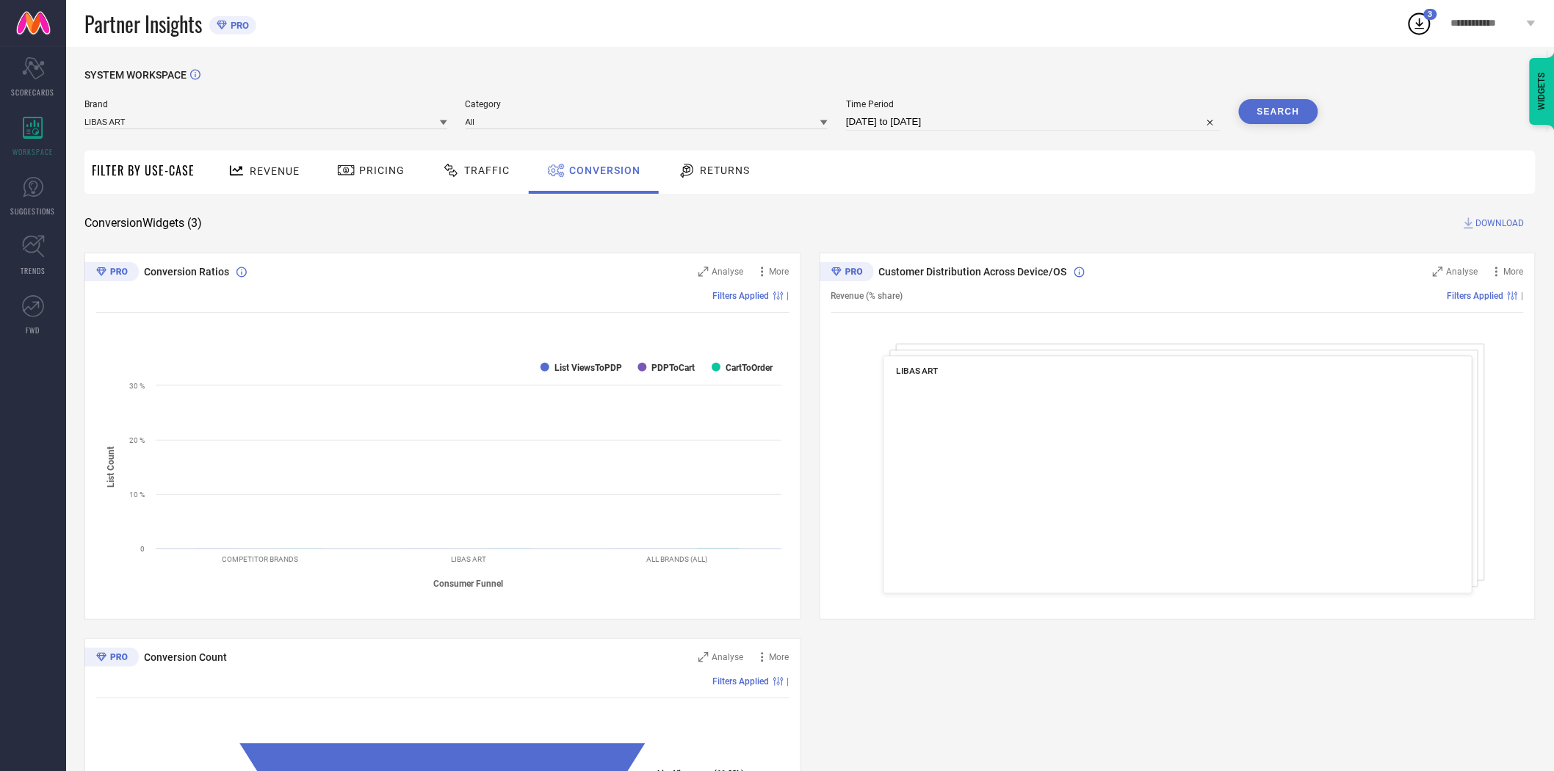
click at [1488, 223] on span "DOWNLOAD" at bounding box center [1500, 223] width 48 height 15
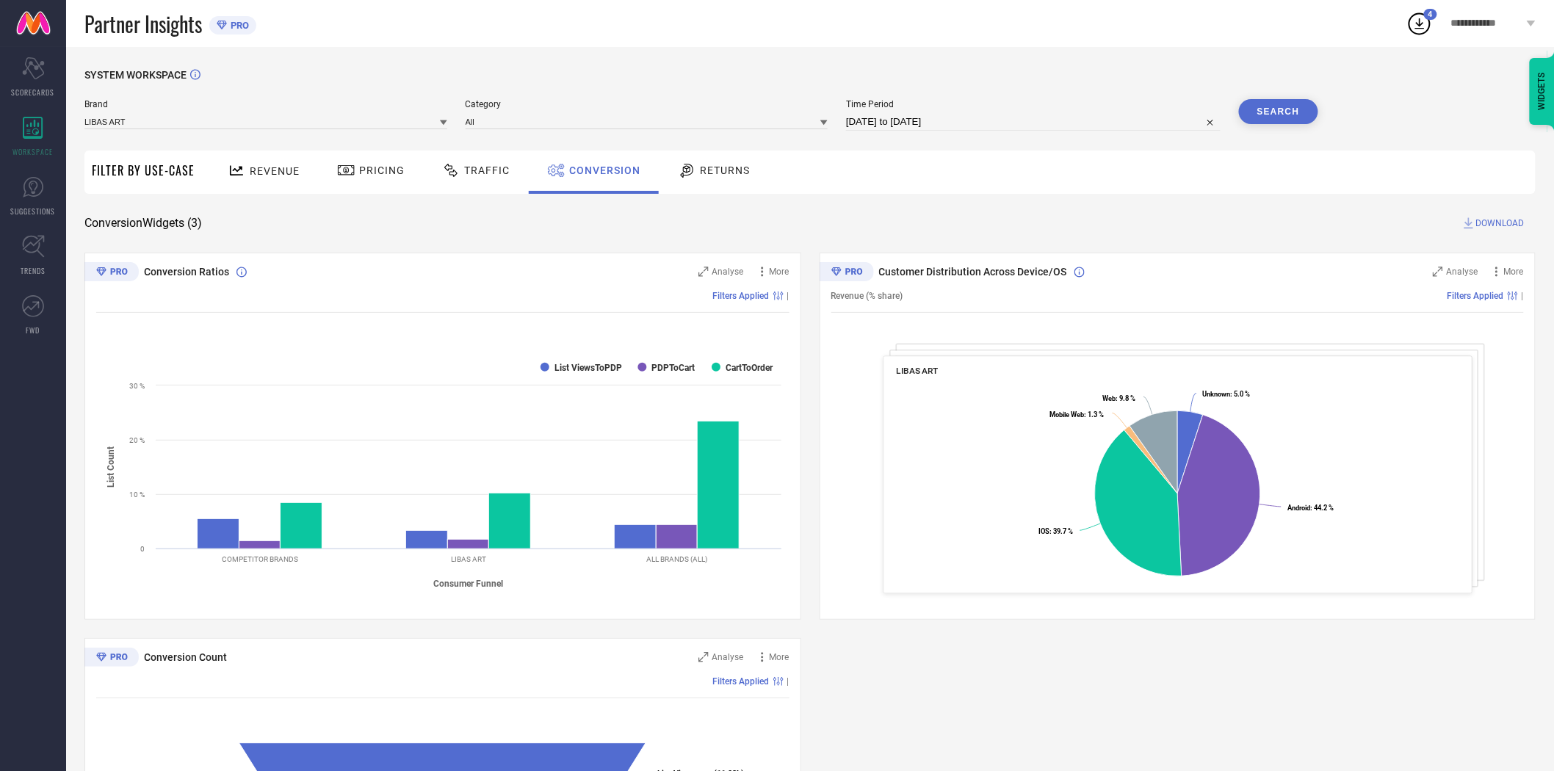
click at [444, 126] on icon at bounding box center [443, 122] width 7 height 7
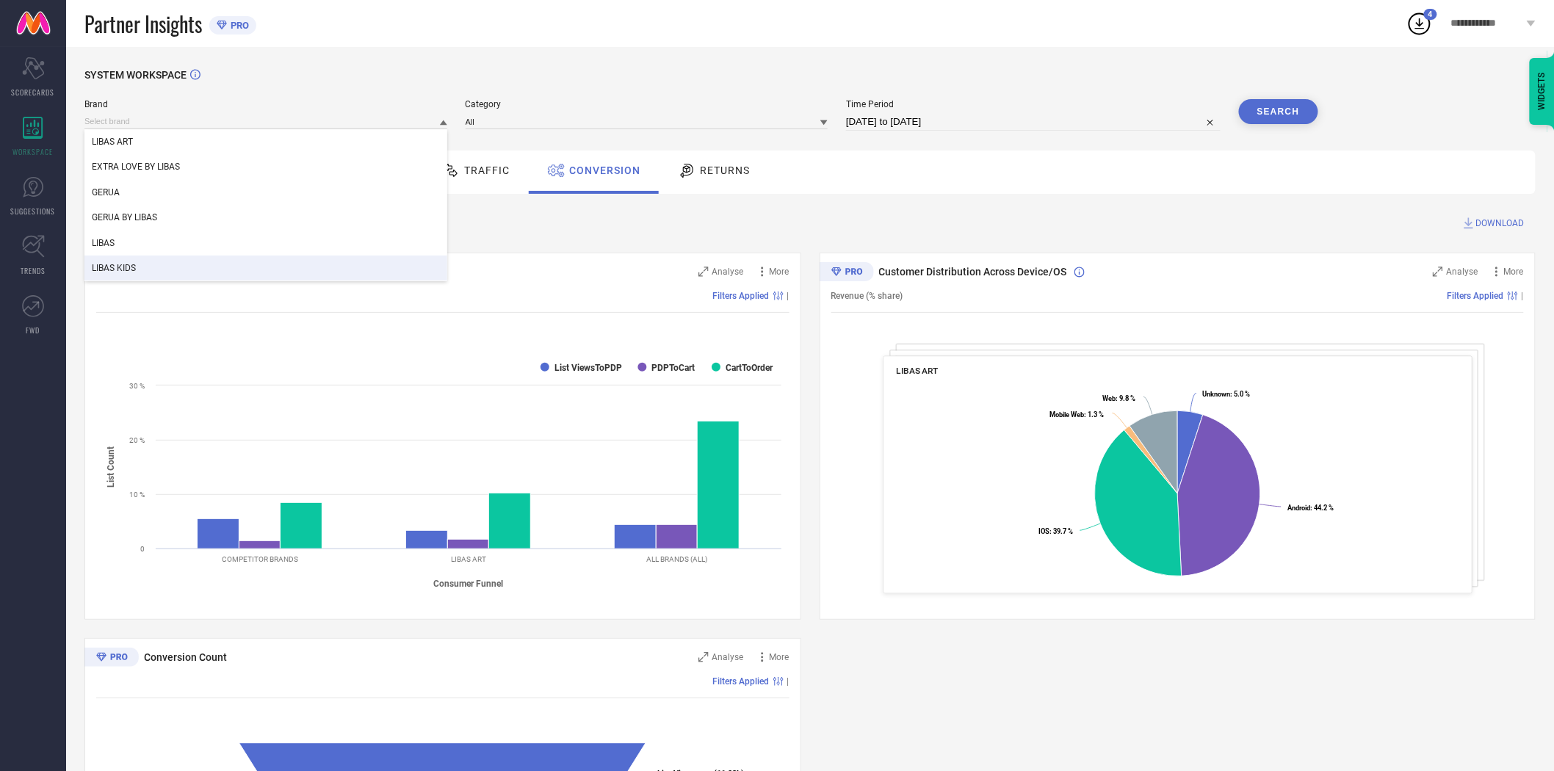
click at [289, 261] on div "LIBAS KIDS" at bounding box center [265, 268] width 363 height 25
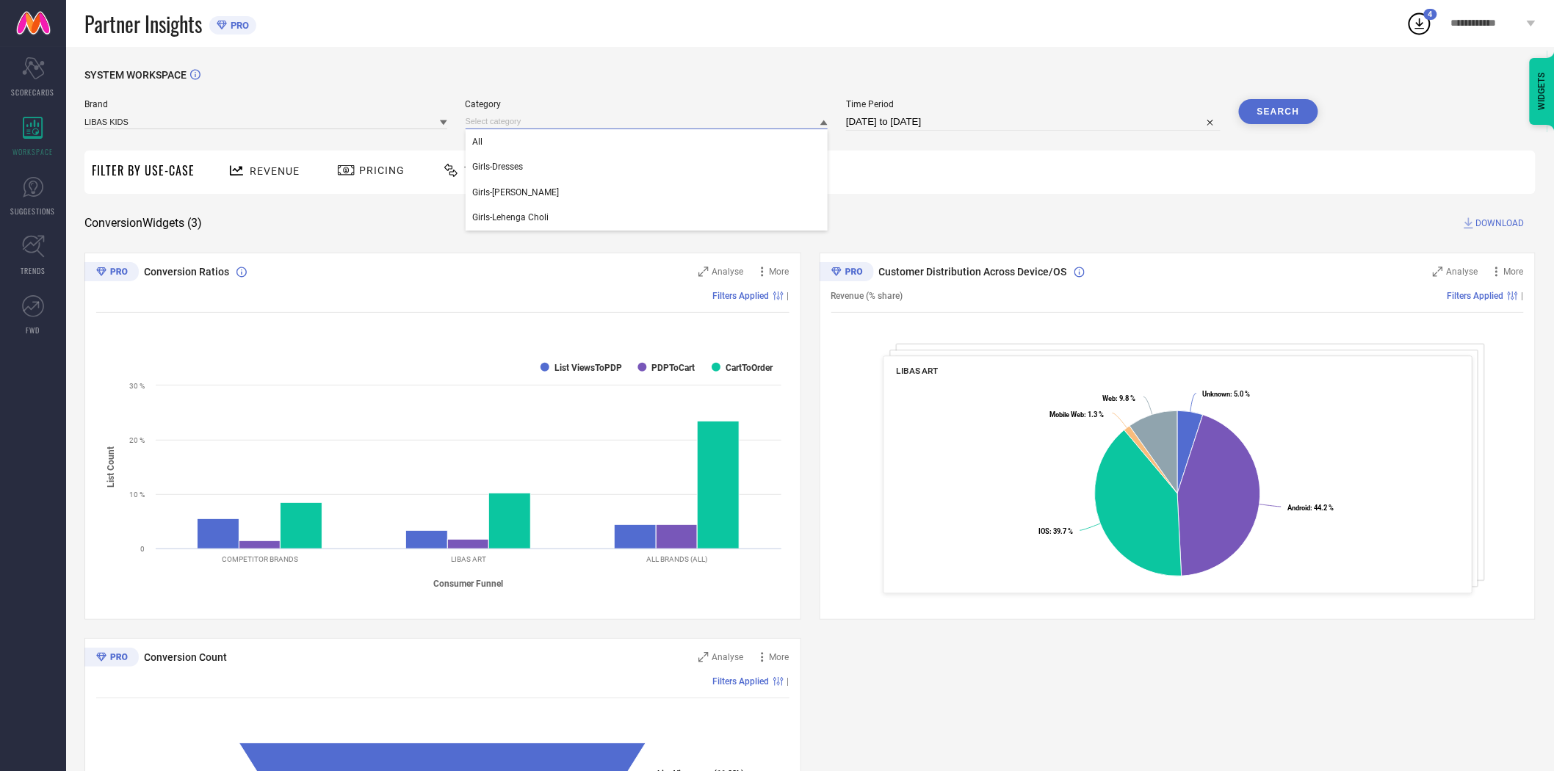
click at [500, 123] on input at bounding box center [647, 121] width 363 height 15
click at [505, 143] on div "All" at bounding box center [647, 141] width 363 height 25
click at [1274, 106] on button "Search" at bounding box center [1278, 111] width 79 height 25
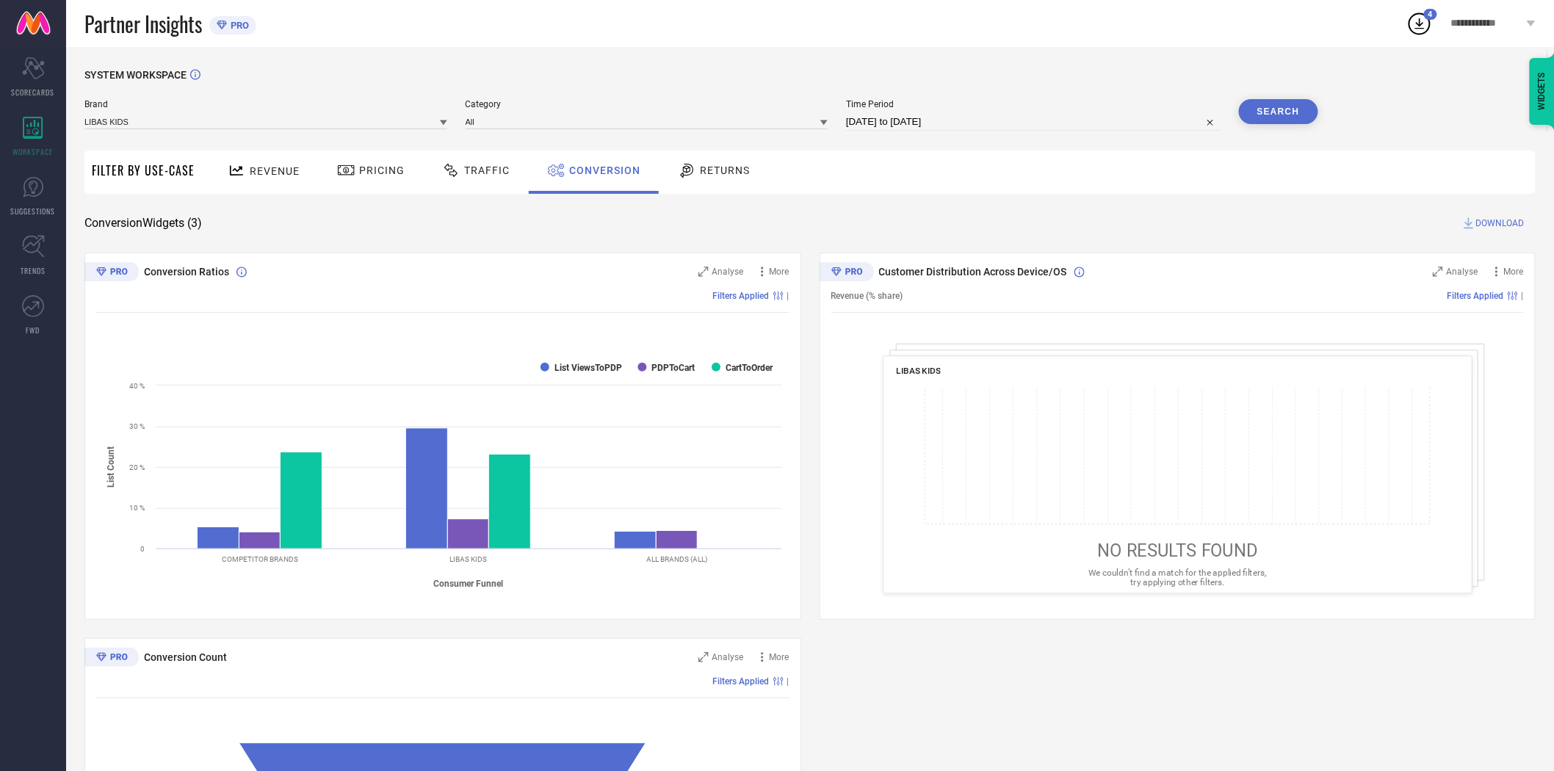
click at [1499, 220] on span "DOWNLOAD" at bounding box center [1500, 223] width 48 height 15
click at [1253, 214] on div "SYSTEM WORKSPACE Brand LIBAS KIDS Category All Time Period [DATE] to [DATE] Sea…" at bounding box center [809, 537] width 1451 height 937
